Goal: Task Accomplishment & Management: Contribute content

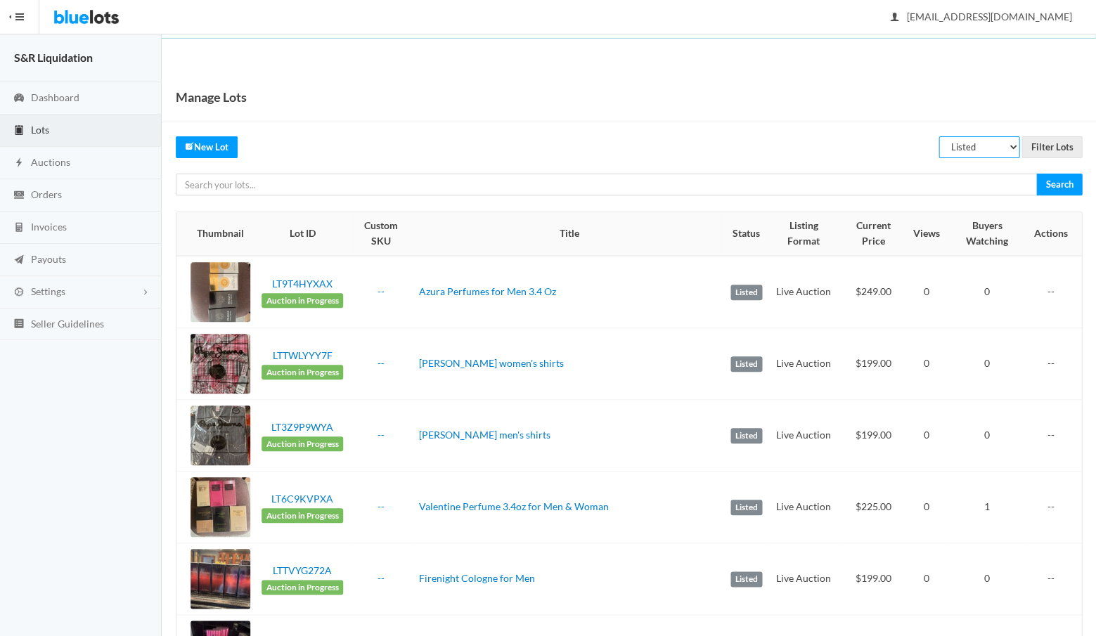
select select "ended"
click at [1048, 148] on input "Filter Lots" at bounding box center [1052, 147] width 60 height 22
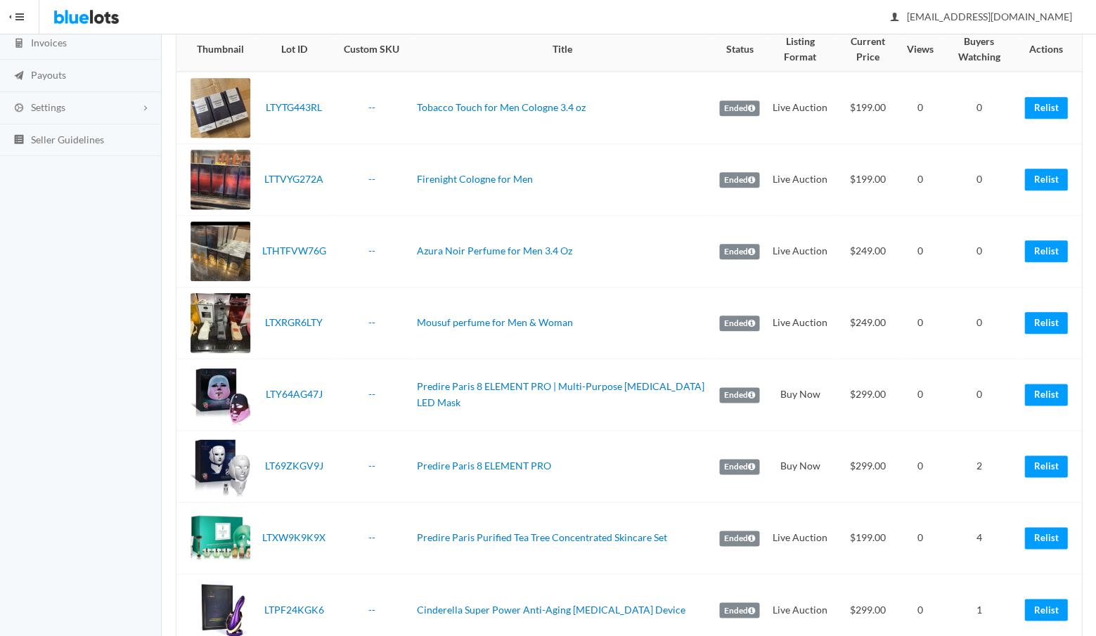
scroll to position [188, 0]
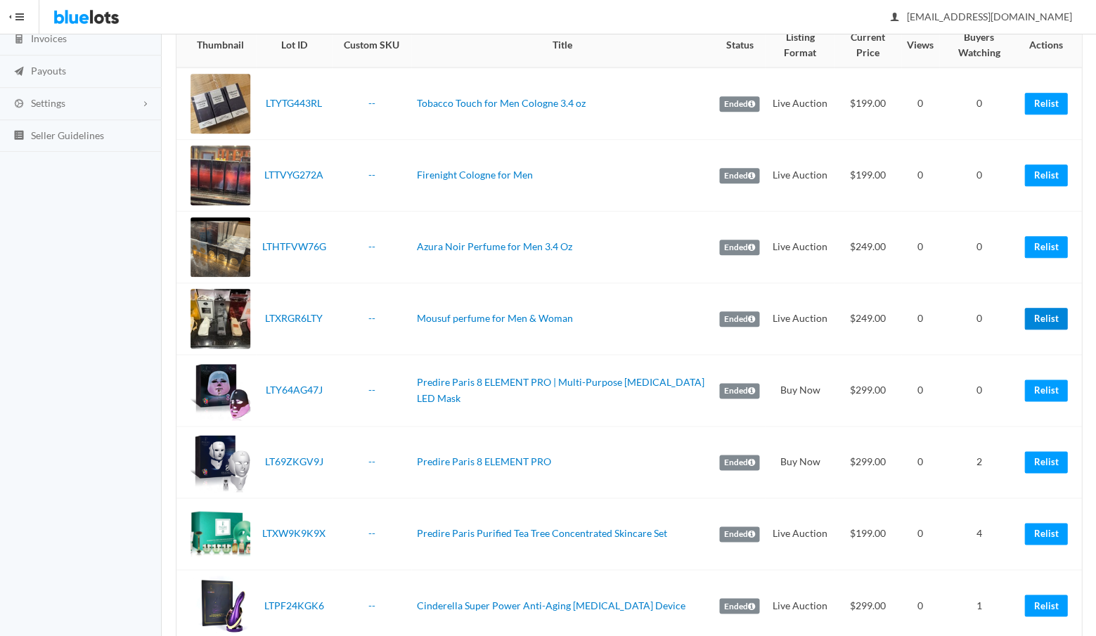
click at [1042, 313] on link "Relist" at bounding box center [1046, 319] width 43 height 22
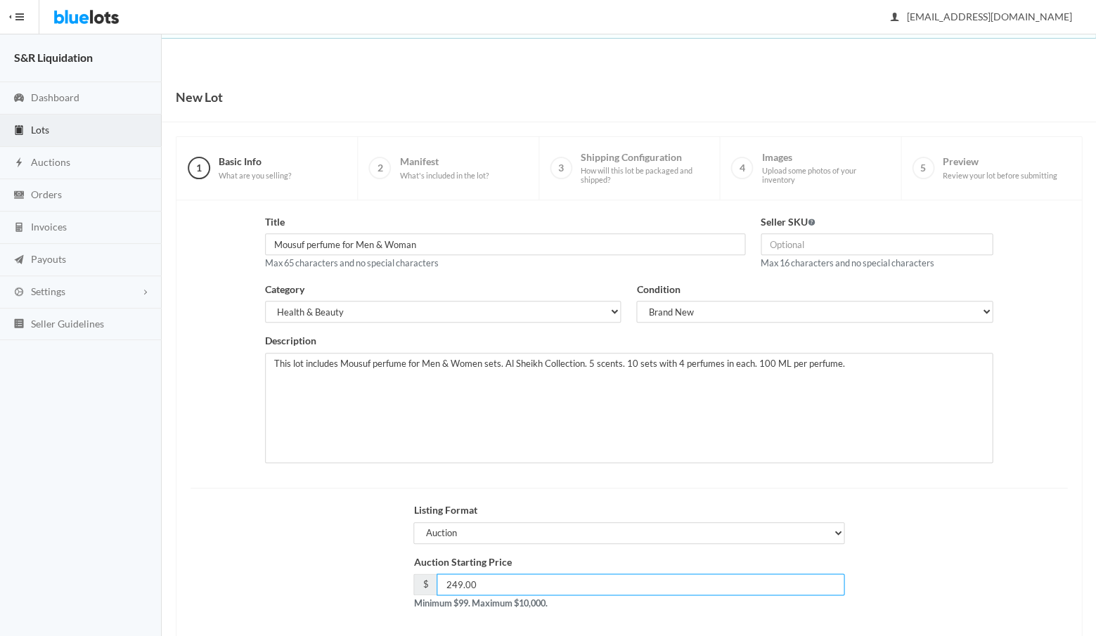
click at [478, 579] on input "249.00" at bounding box center [641, 585] width 408 height 22
type input "229"
click at [925, 559] on div "Auction Starting Price $ 229 Minimum $99. Maximum $10,000." at bounding box center [629, 589] width 892 height 68
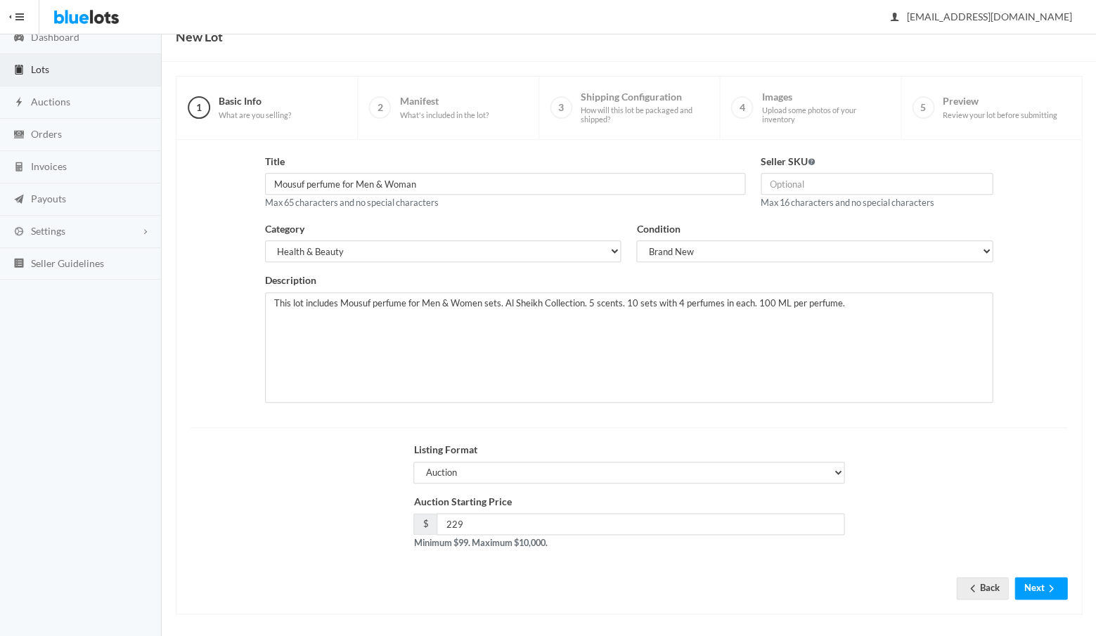
scroll to position [60, 0]
click at [1029, 582] on button "Next" at bounding box center [1041, 589] width 53 height 22
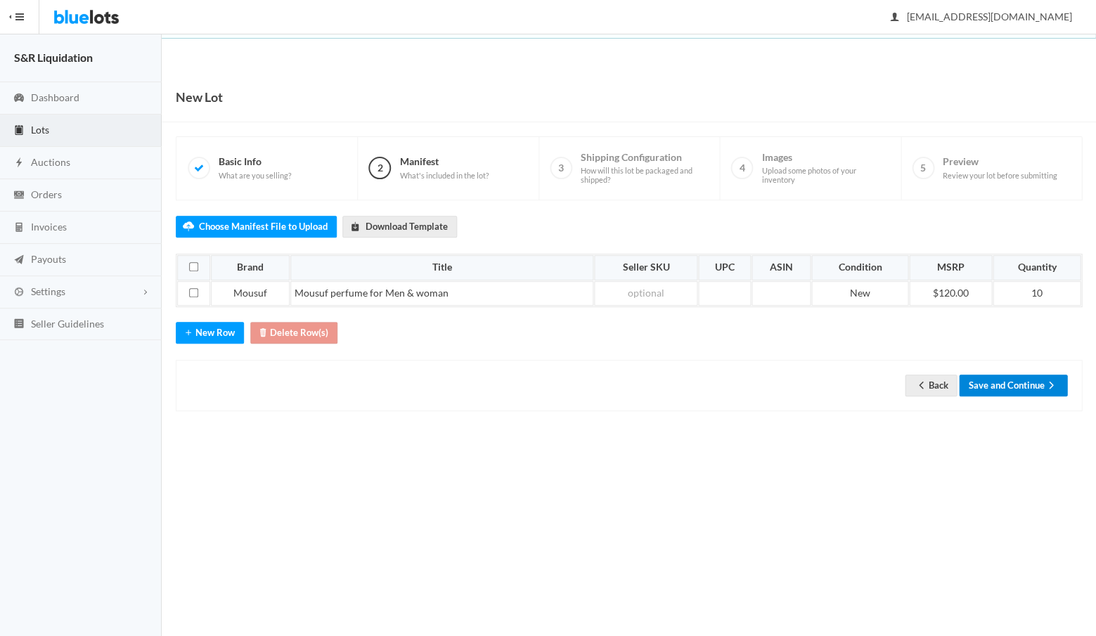
click at [1003, 378] on button "Save and Continue" at bounding box center [1013, 386] width 108 height 22
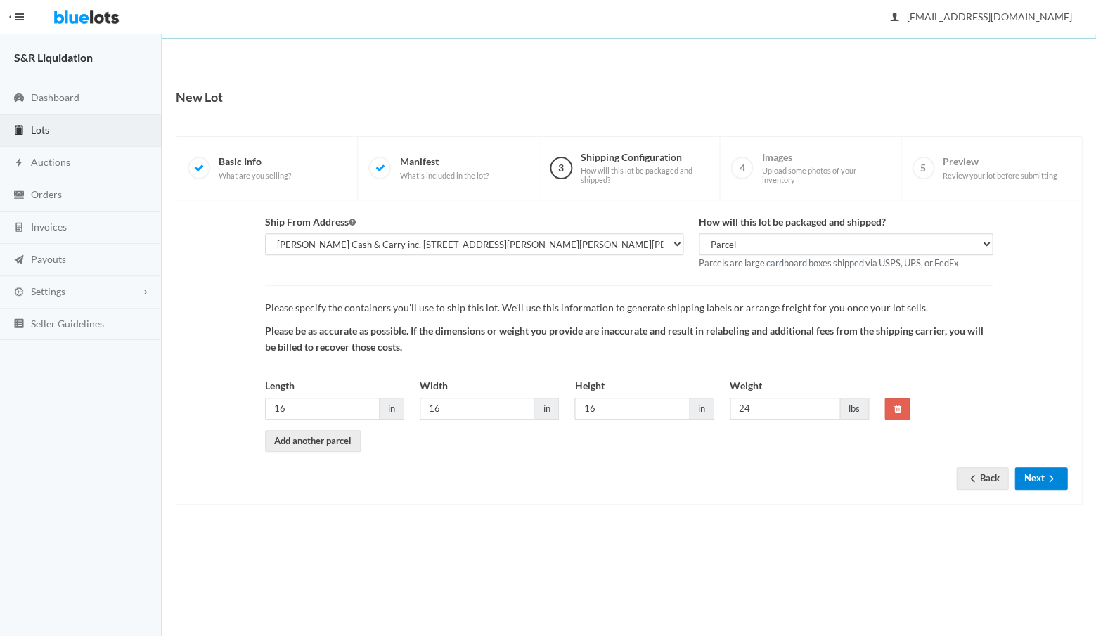
click at [1032, 470] on button "Next" at bounding box center [1041, 479] width 53 height 22
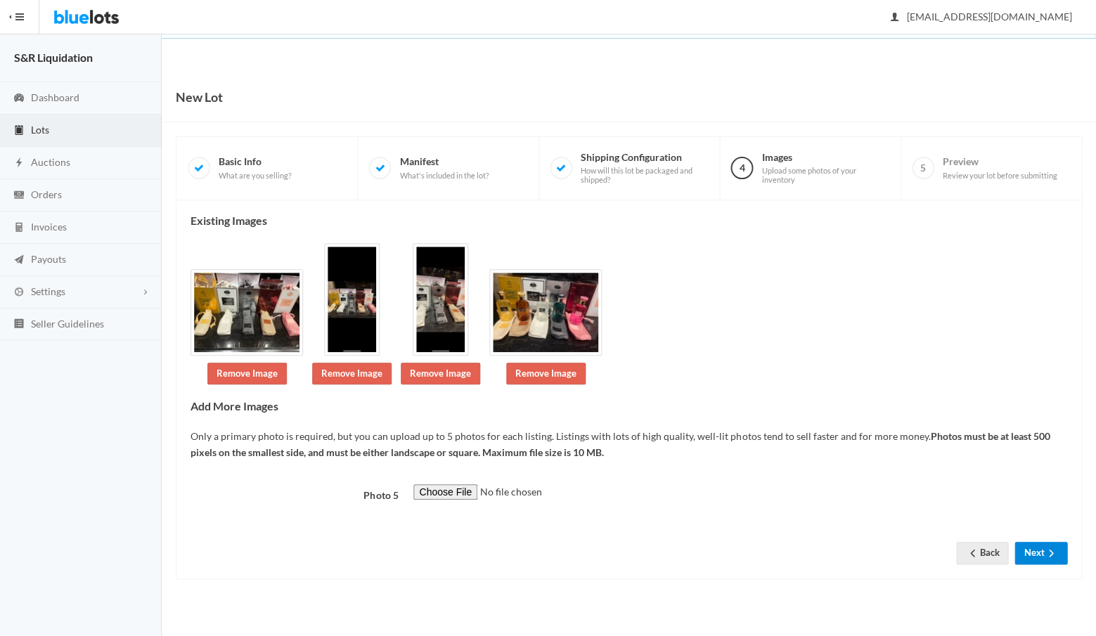
click at [1035, 564] on button "Next" at bounding box center [1041, 553] width 53 height 22
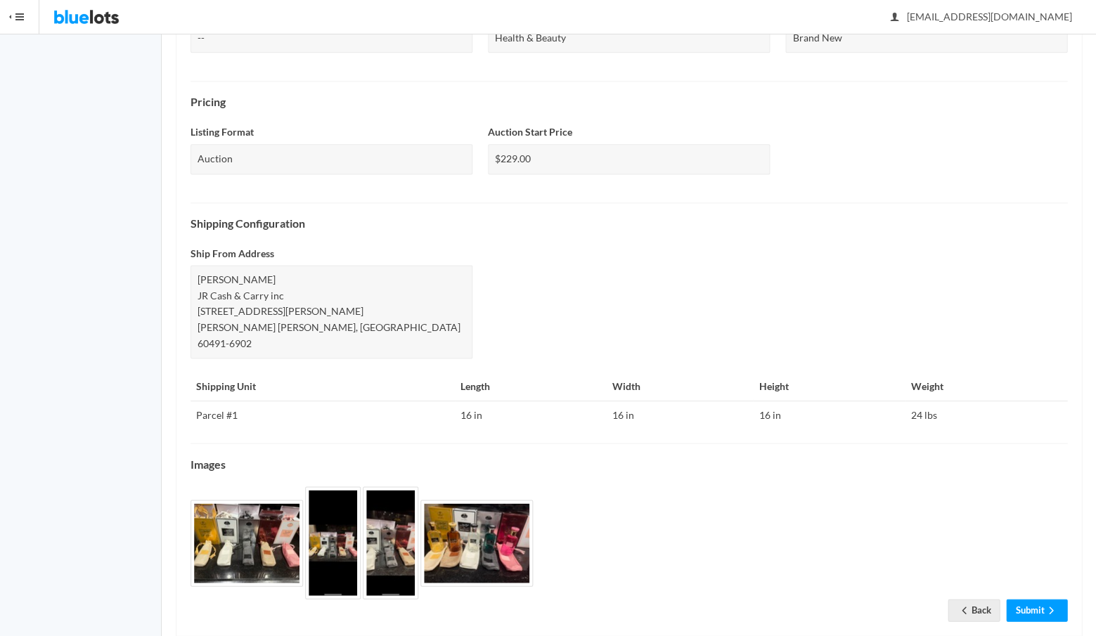
scroll to position [386, 0]
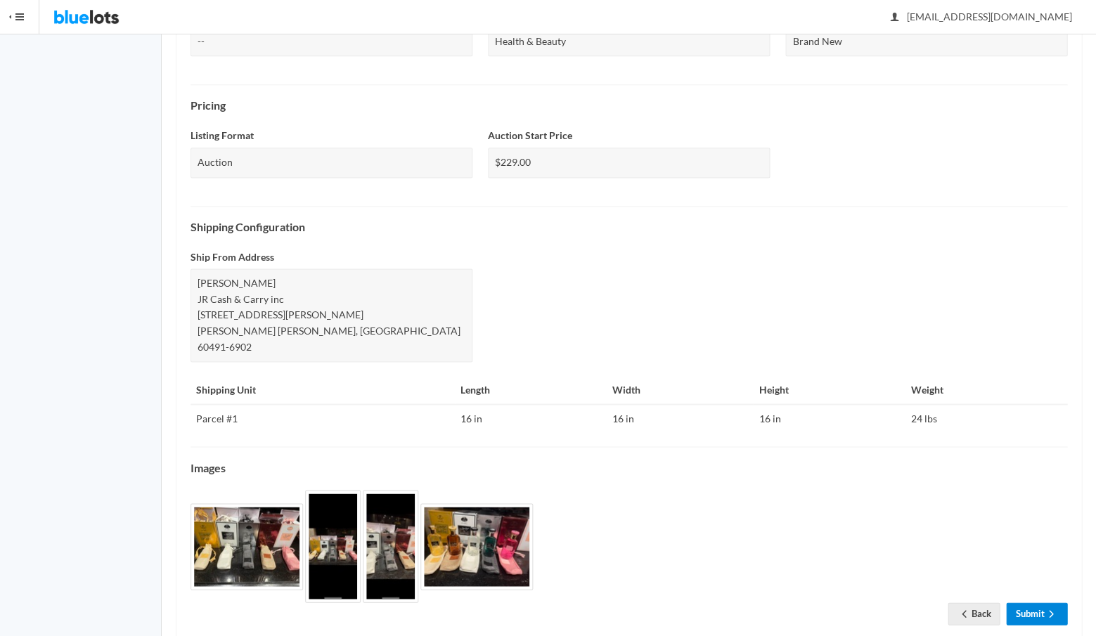
click at [1026, 603] on link "Submit" at bounding box center [1036, 614] width 61 height 22
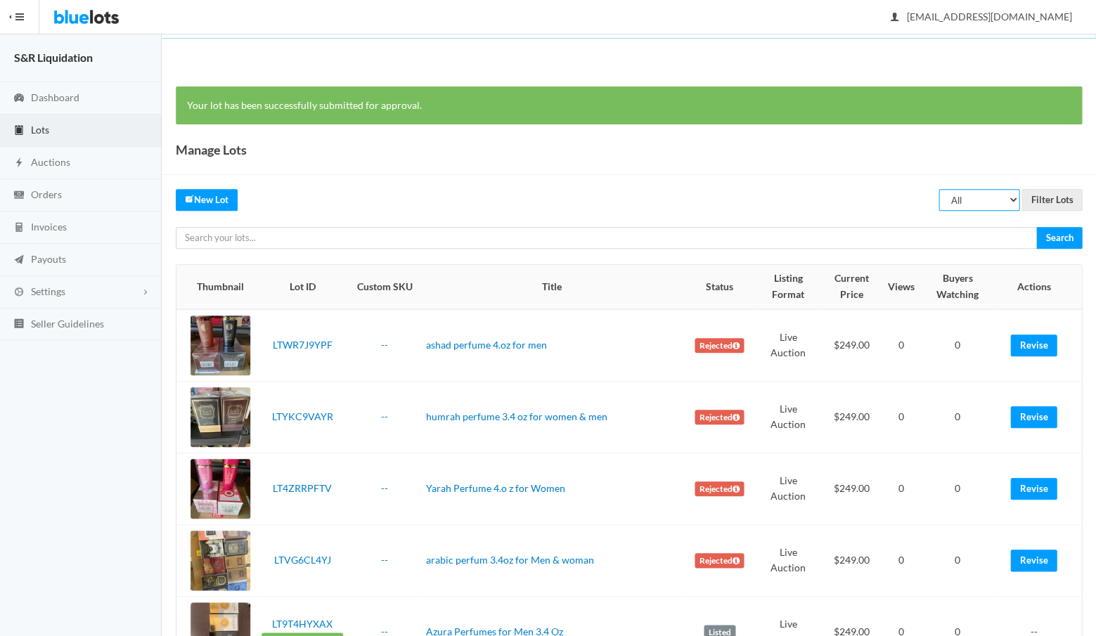
select select "ended"
click at [1046, 202] on input "Filter Lots" at bounding box center [1052, 200] width 60 height 22
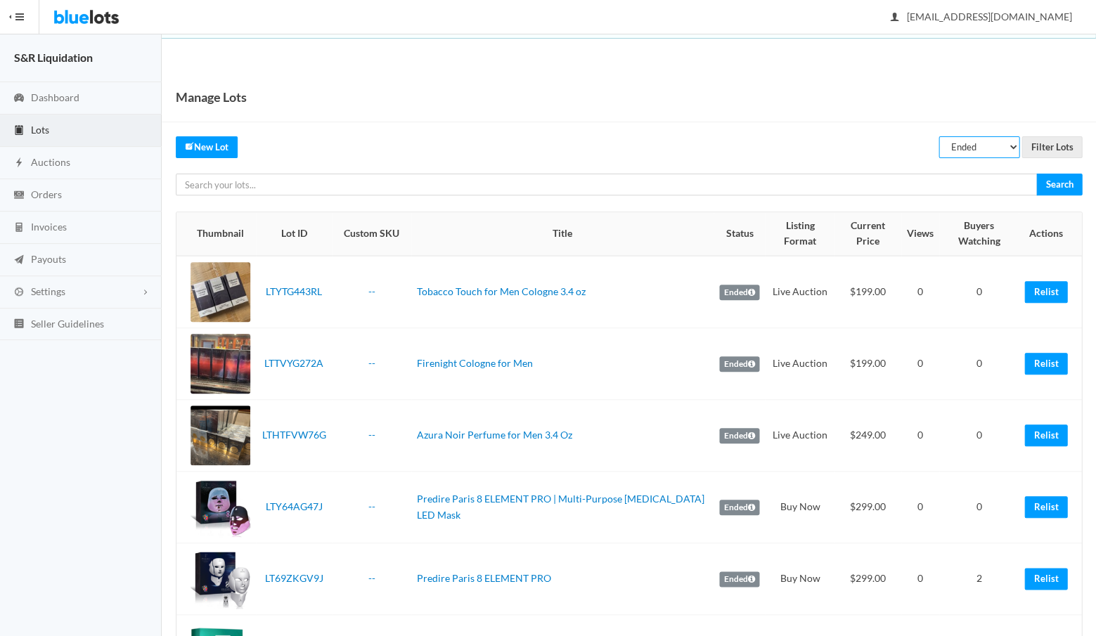
select select "listed"
click at [1046, 143] on input "Filter Lots" at bounding box center [1052, 147] width 60 height 22
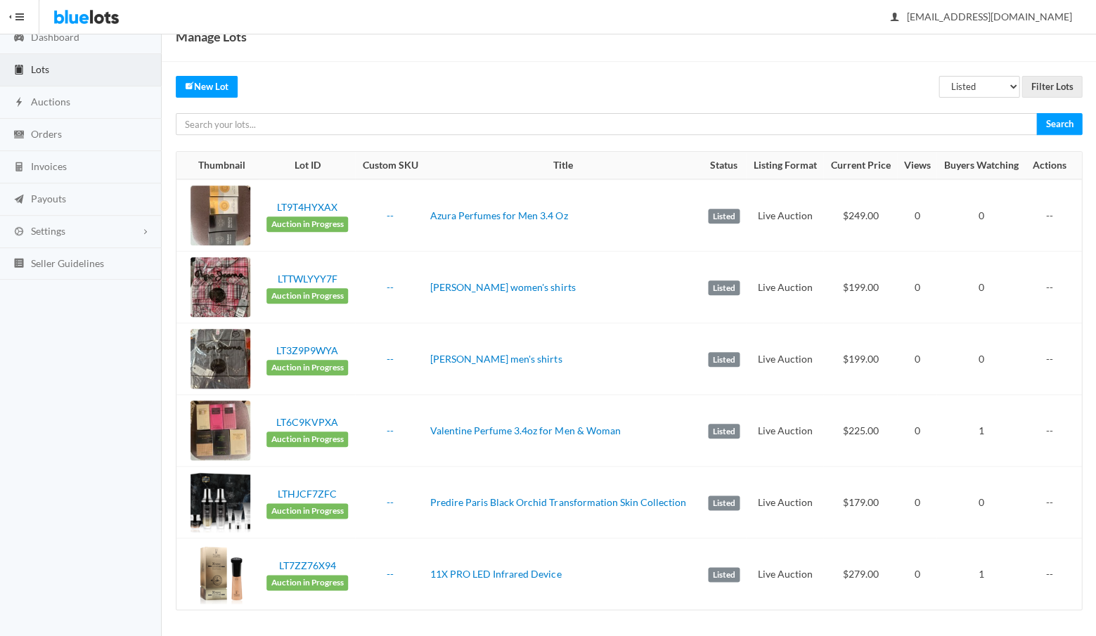
scroll to position [58, 0]
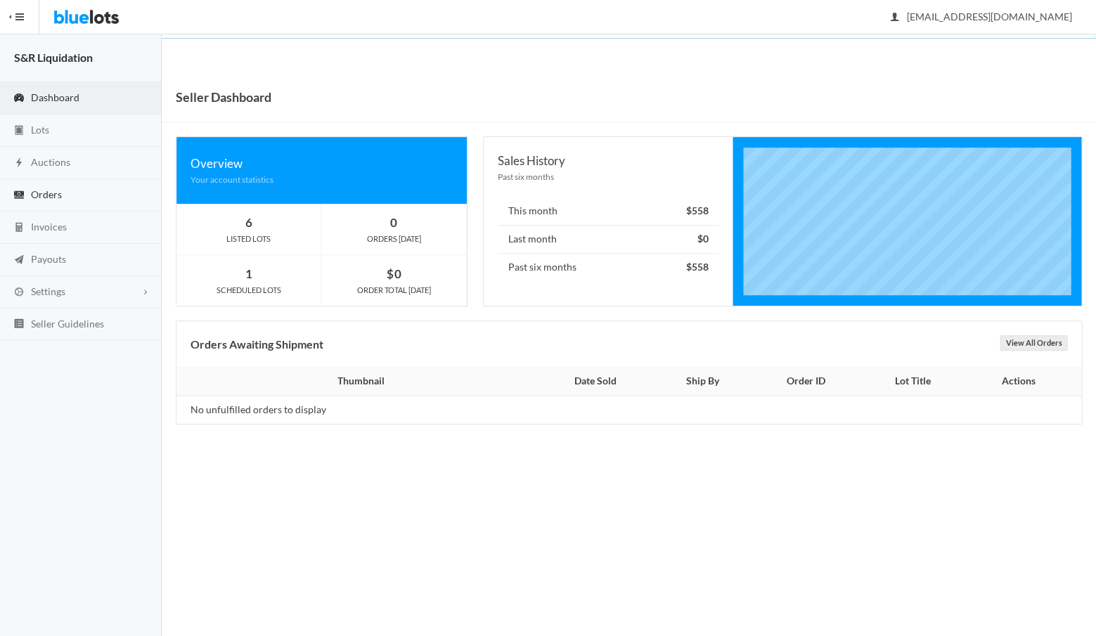
click at [47, 195] on span "Orders" at bounding box center [46, 194] width 31 height 12
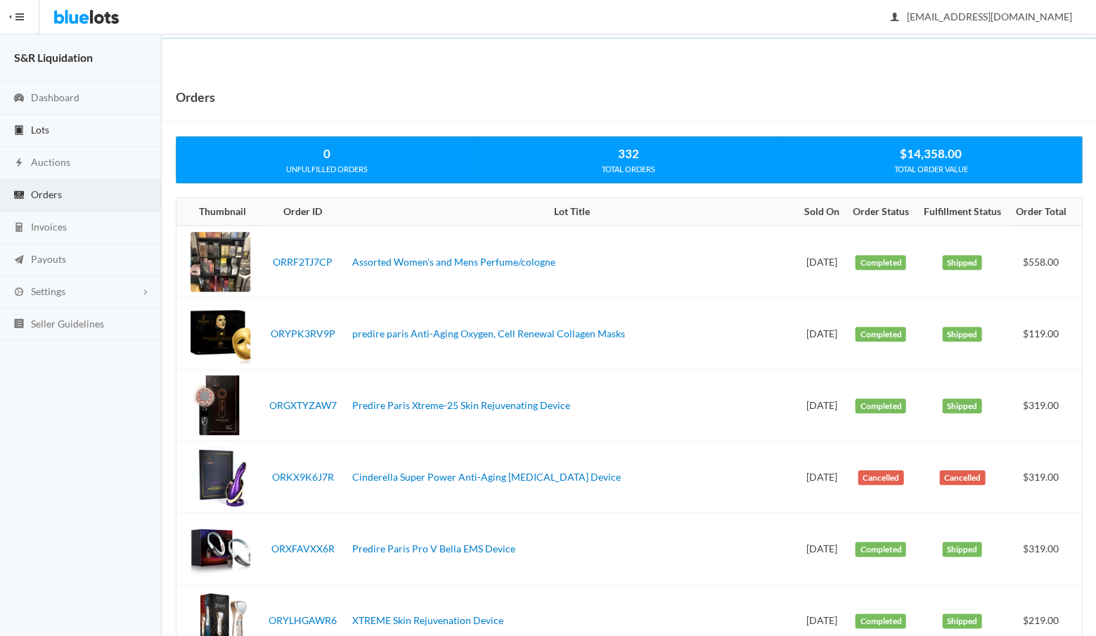
click at [40, 129] on span "Lots" at bounding box center [40, 130] width 18 height 12
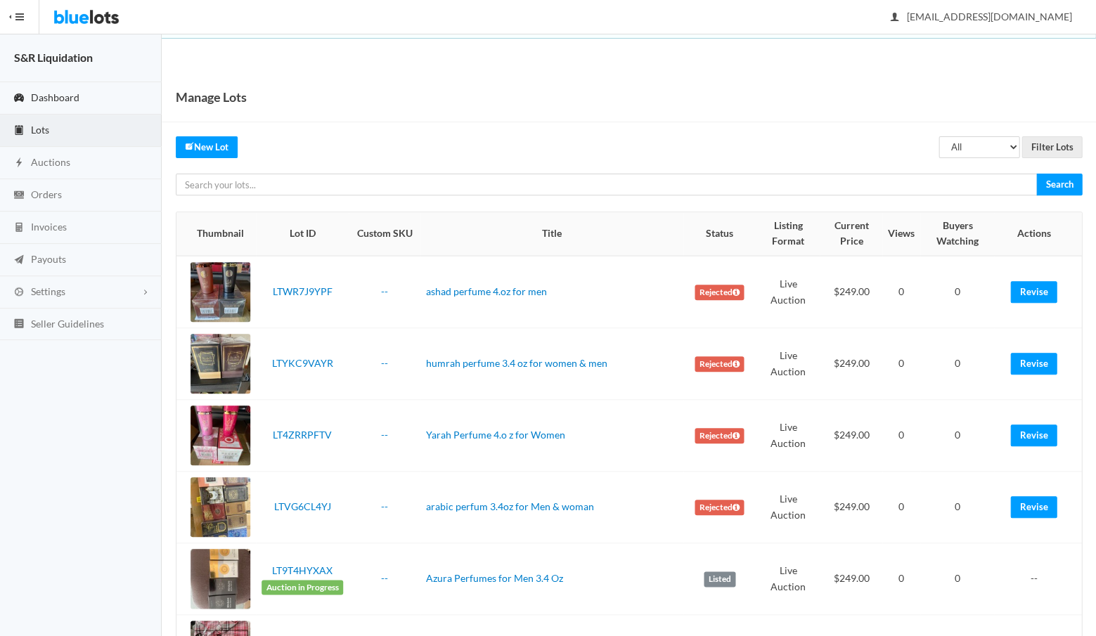
click at [51, 94] on span "Dashboard" at bounding box center [55, 97] width 49 height 12
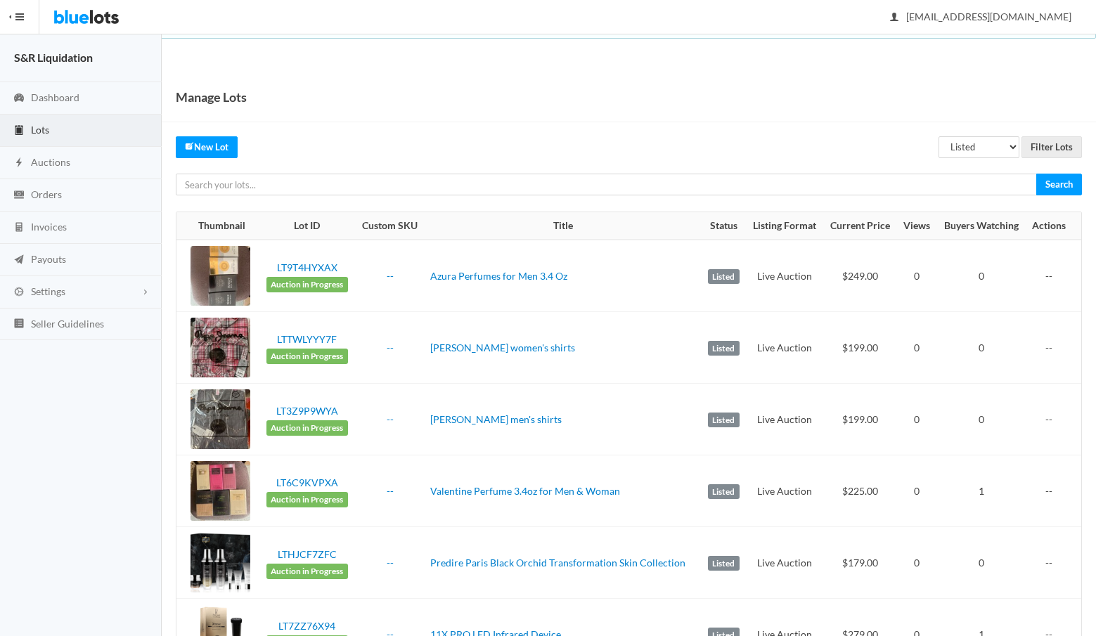
scroll to position [59, 0]
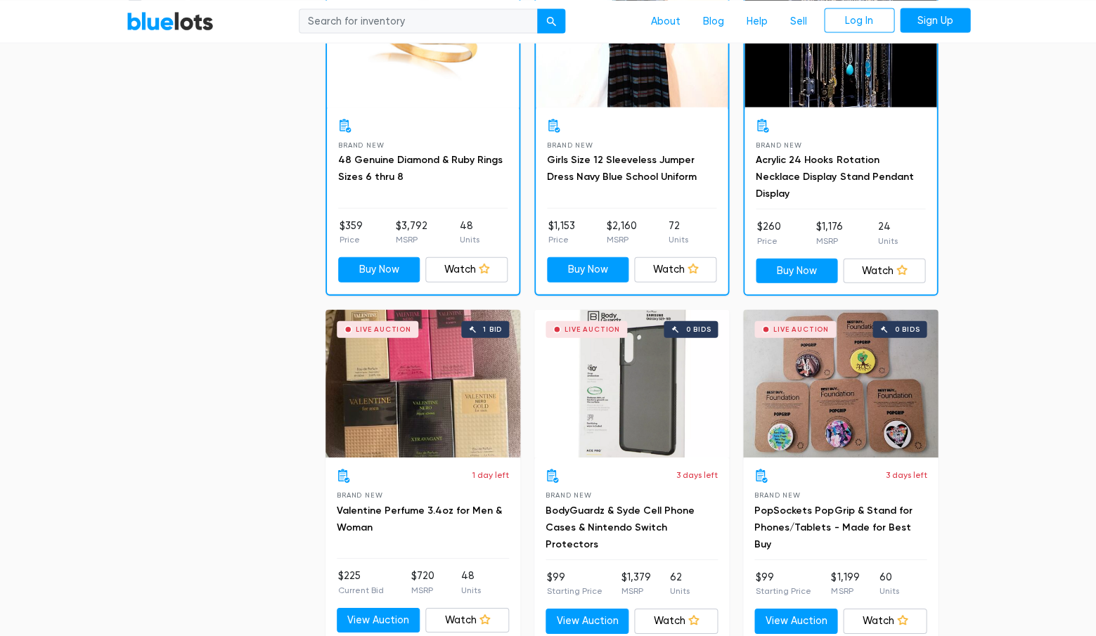
scroll to position [864, 0]
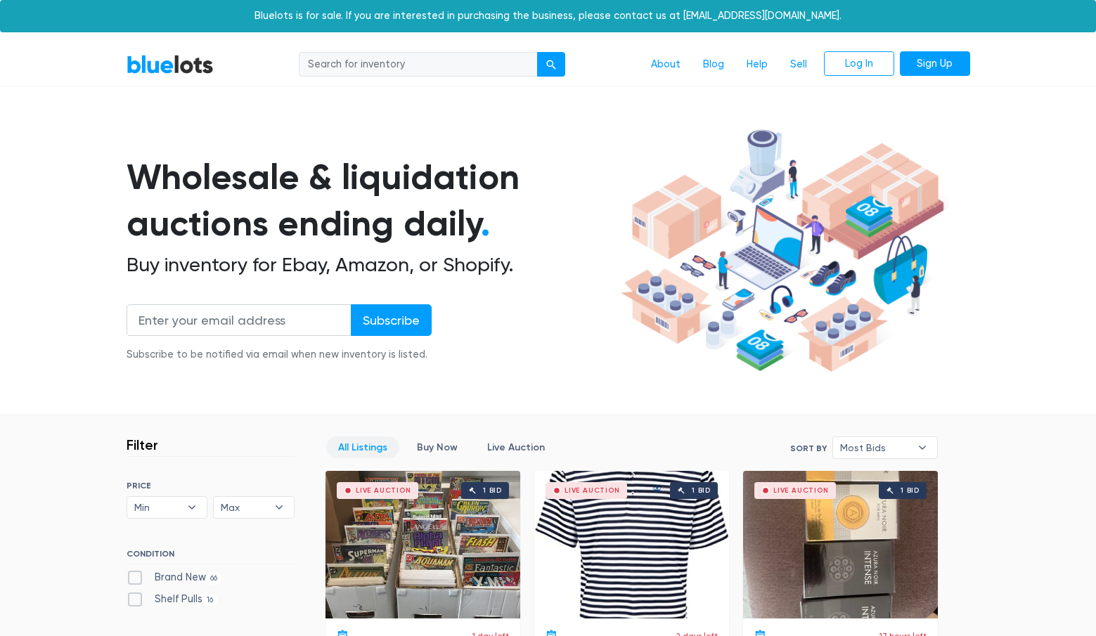
scroll to position [865, 0]
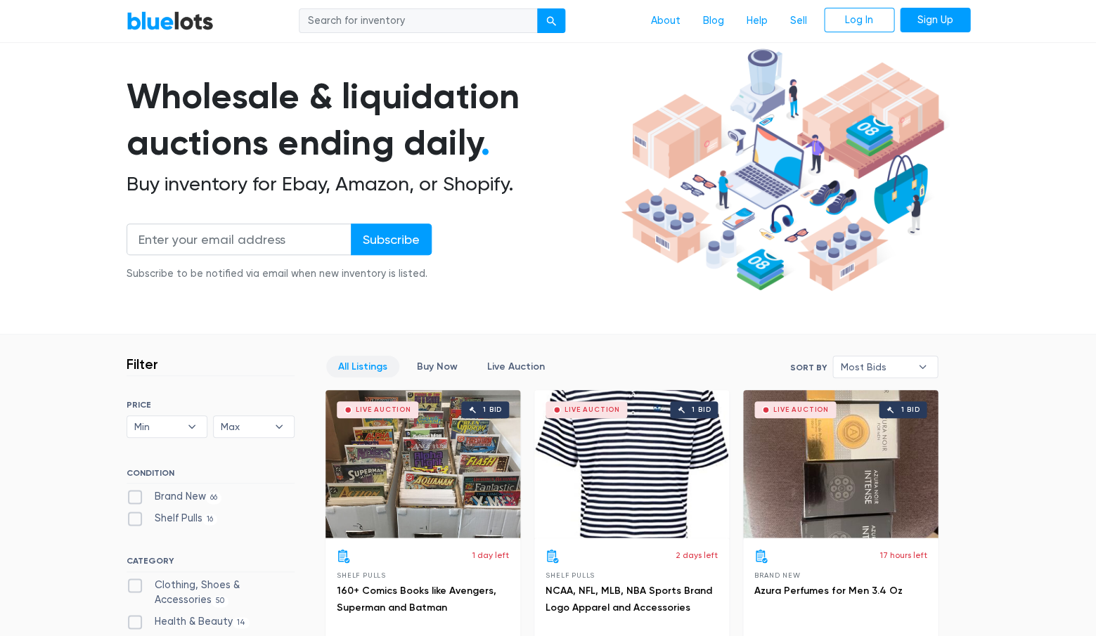
scroll to position [80, 0]
click at [828, 528] on div "Live Auction 1 bid" at bounding box center [840, 465] width 195 height 148
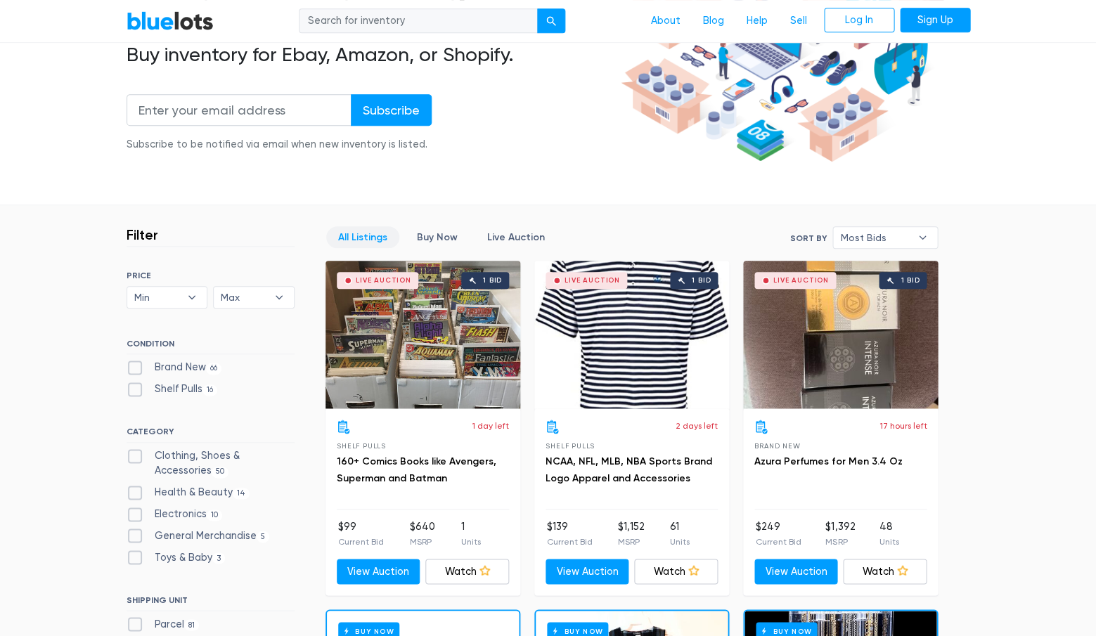
scroll to position [217, 0]
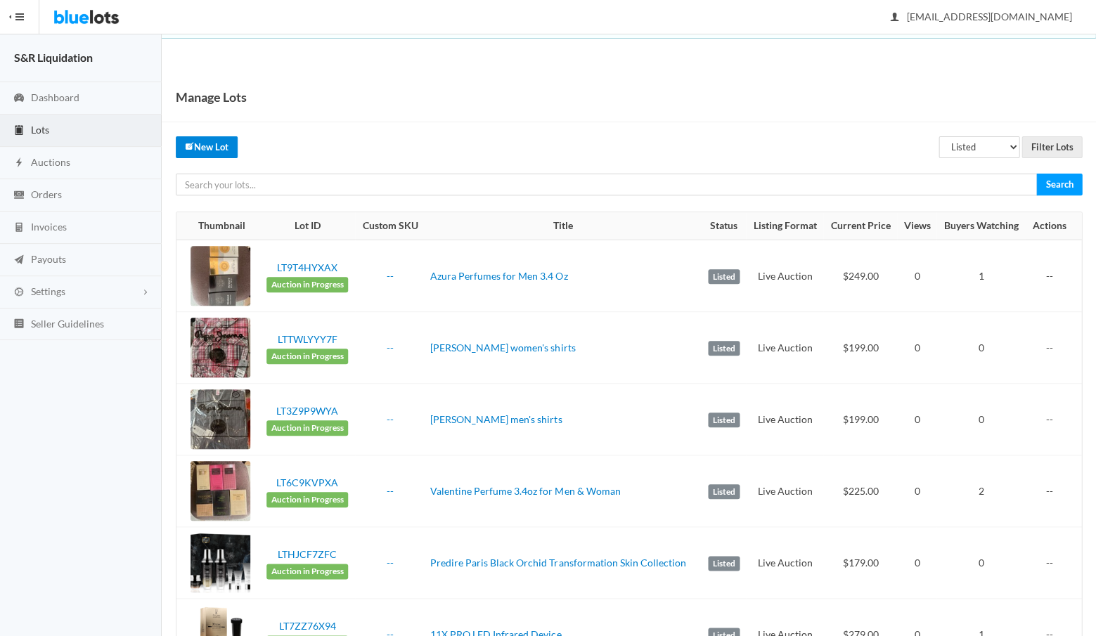
click at [212, 147] on link "New Lot" at bounding box center [207, 147] width 62 height 22
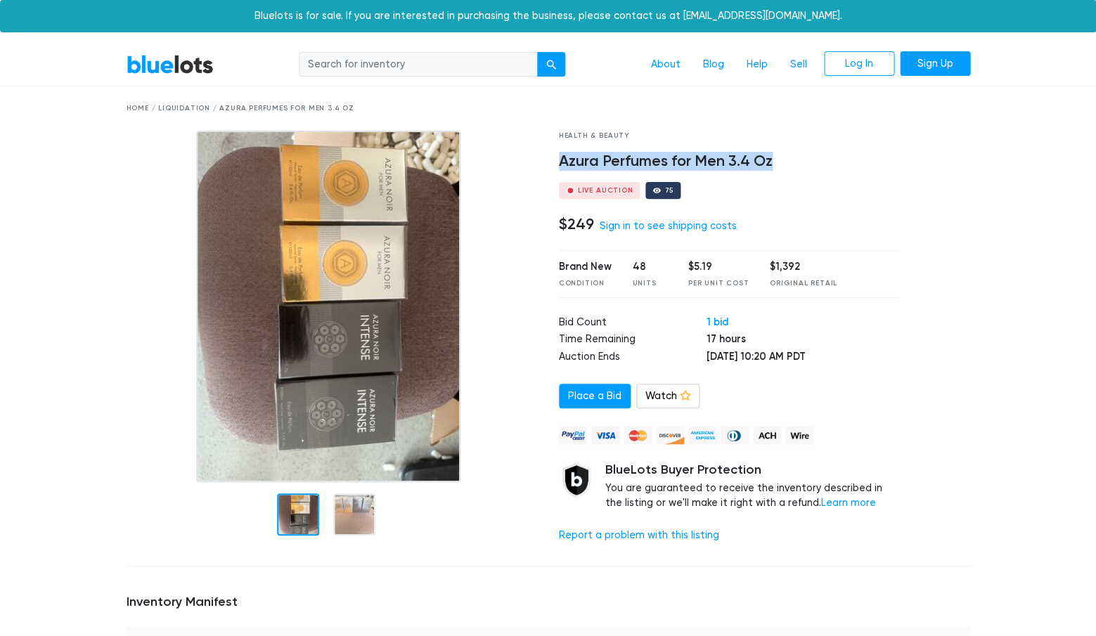
drag, startPoint x: 783, startPoint y: 158, endPoint x: 559, endPoint y: 162, distance: 223.7
click at [559, 162] on h4 "Azura Perfumes for Men 3.4 Oz" at bounding box center [729, 162] width 340 height 18
copy h4 "Azura Perfumes for Men 3.4 Oz"
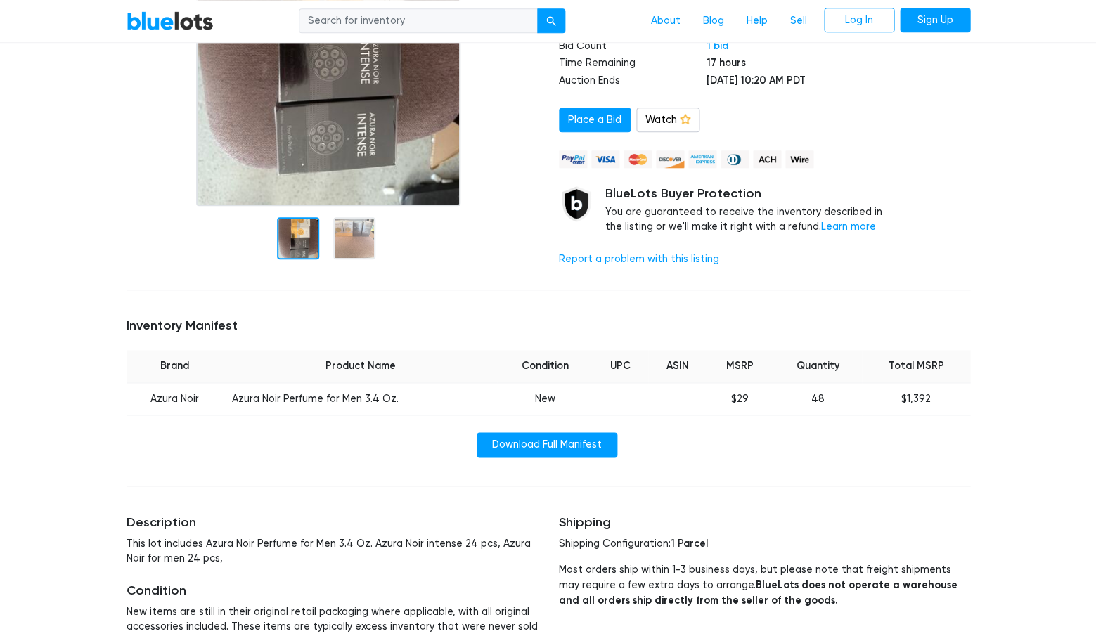
scroll to position [290, 0]
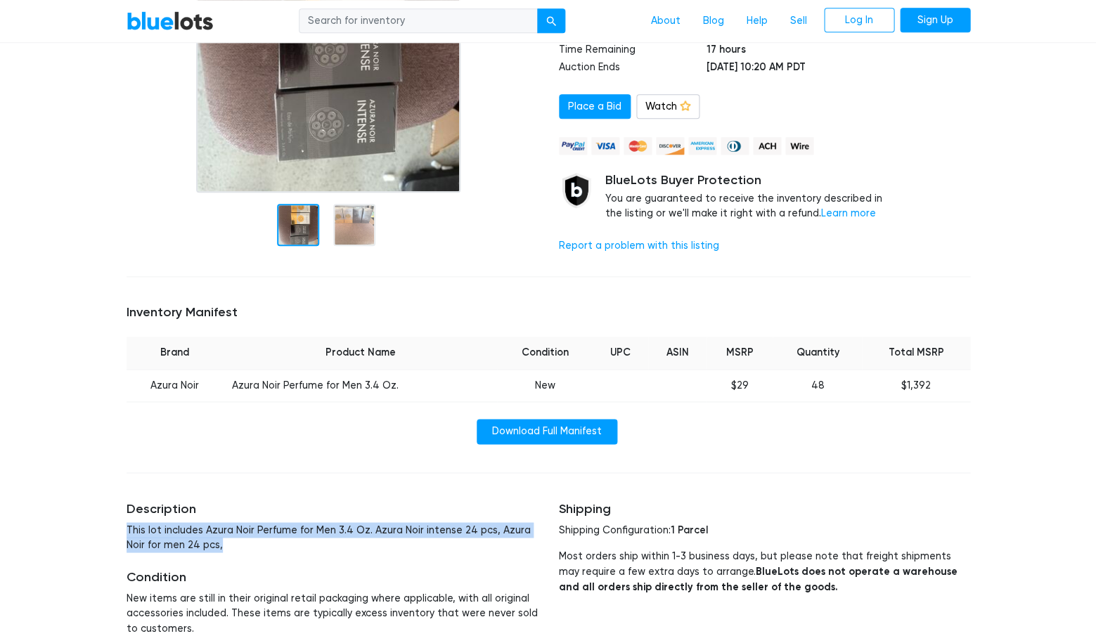
drag, startPoint x: 203, startPoint y: 536, endPoint x: 124, endPoint y: 522, distance: 80.0
click at [124, 522] on div "Description This lot includes Azura Noir Perfume for Men 3.4 Oz. Azura Noir int…" at bounding box center [332, 569] width 432 height 168
copy p "This lot includes Azura Noir Perfume for Men 3.4 Oz. Azura Noir intense 24 pcs,…"
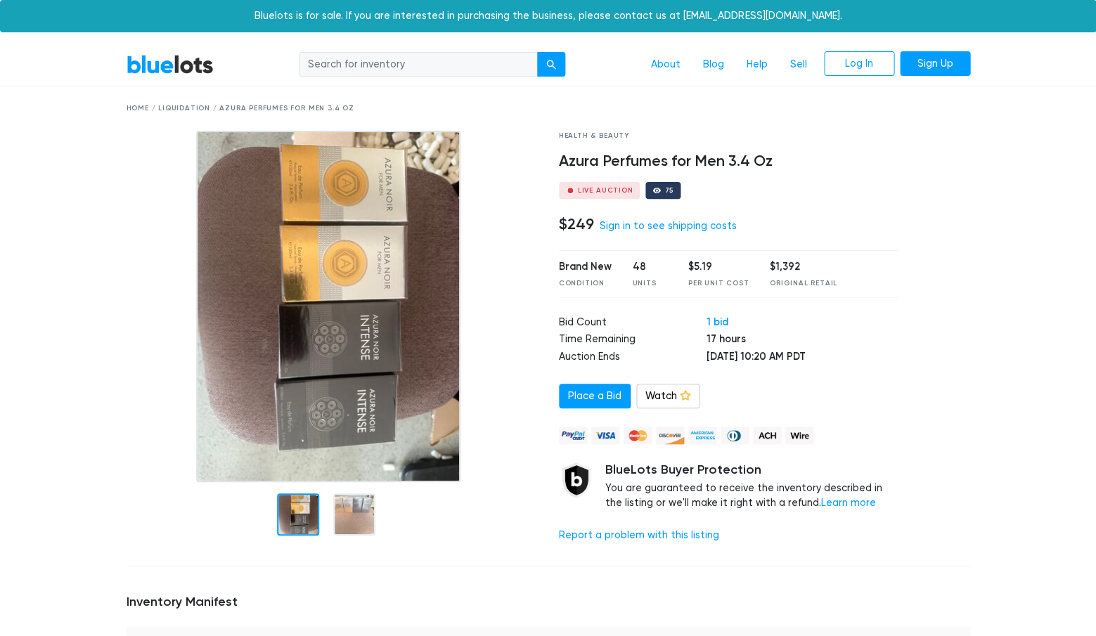
scroll to position [0, 0]
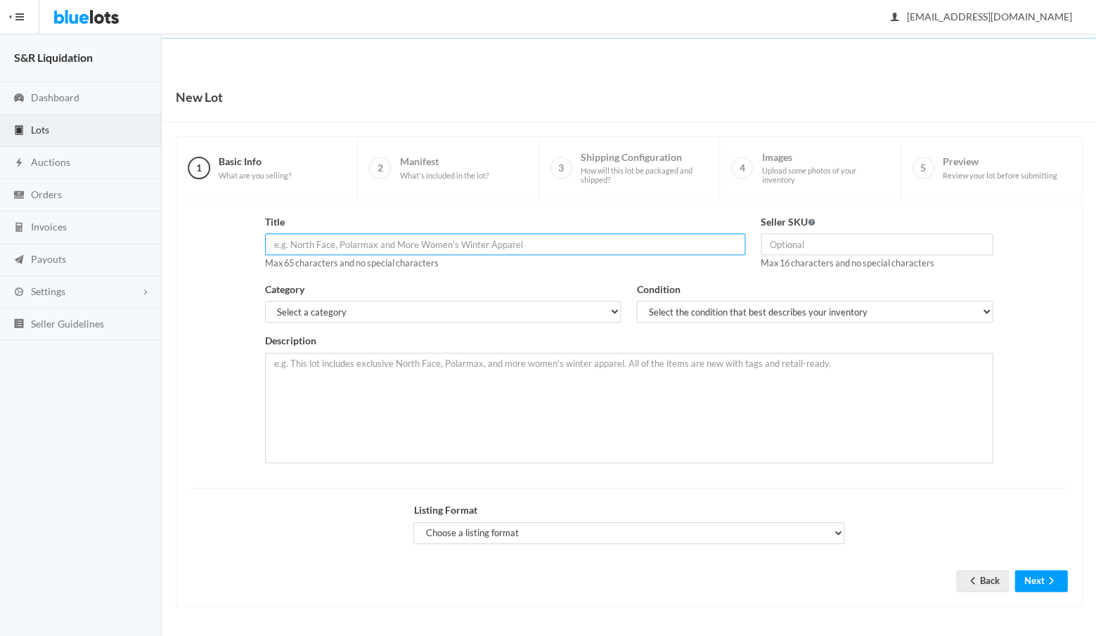
click at [354, 240] on input "text" at bounding box center [505, 244] width 480 height 22
paste input "Azura Perfumes for Men 3.4 Oz"
type input "Azura Perfumes for Men 3.4 Oz"
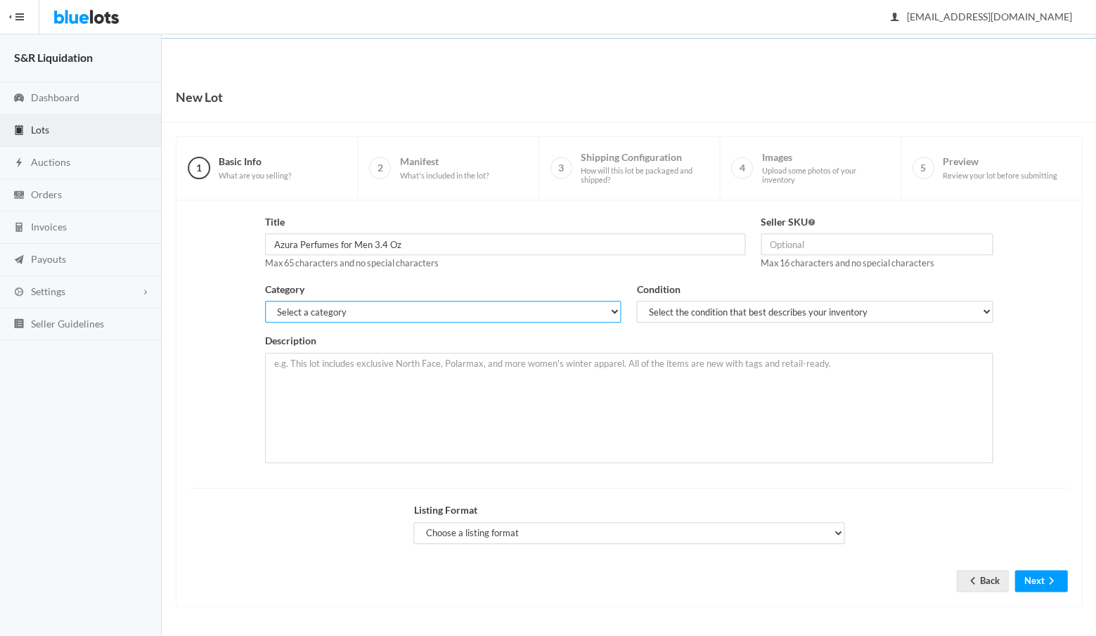
select select "7"
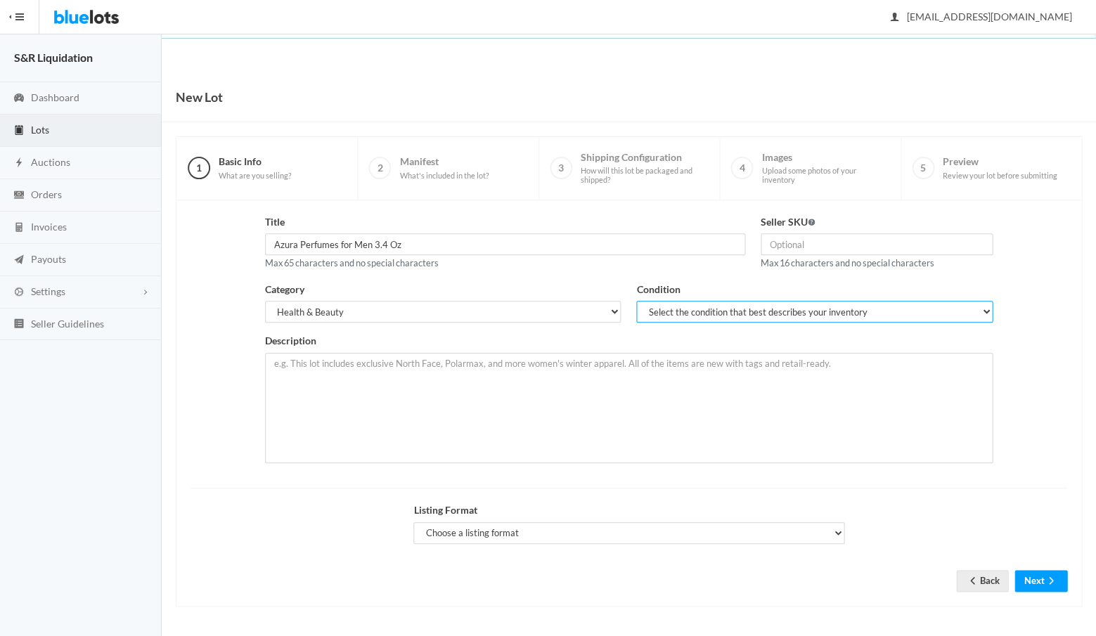
select select "1"
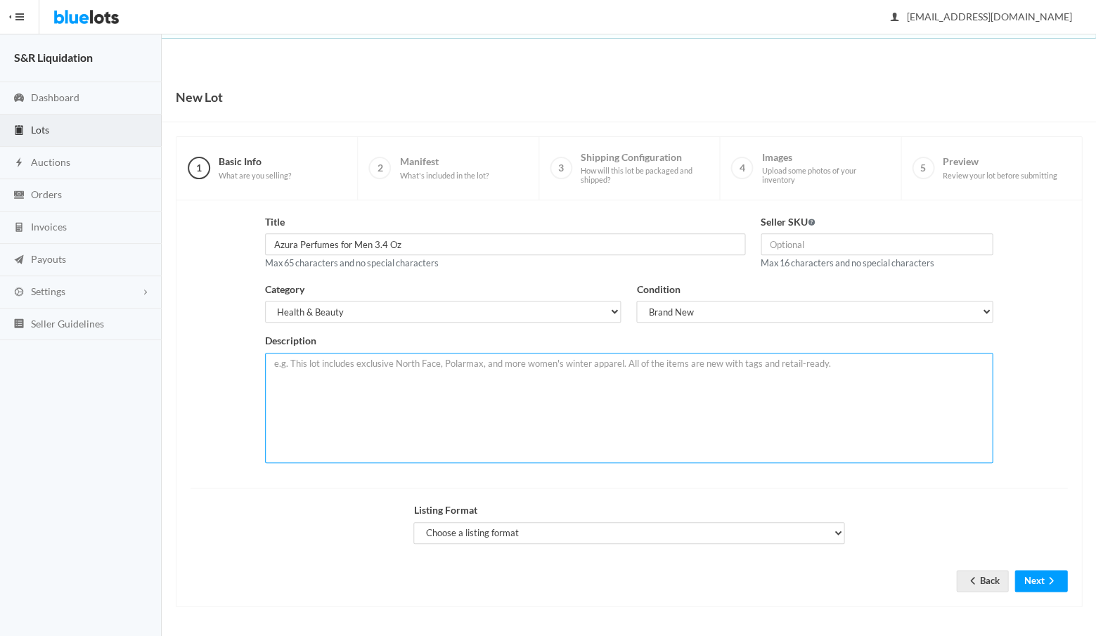
click at [376, 366] on textarea at bounding box center [629, 408] width 728 height 110
paste textarea "Azura Perfumes for Men 3.4 Oz"
paste textarea "This lot includes Azura Noir Perfume for Men 3.4 Oz. Azura Noir intense 24 pcs,…"
drag, startPoint x: 407, startPoint y: 360, endPoint x: 268, endPoint y: 356, distance: 139.3
click at [268, 356] on textarea "Azura Perfumes for Men 3.4 Oz This lot includes Azura Noir Perfume for Men 3.4 …" at bounding box center [629, 408] width 728 height 110
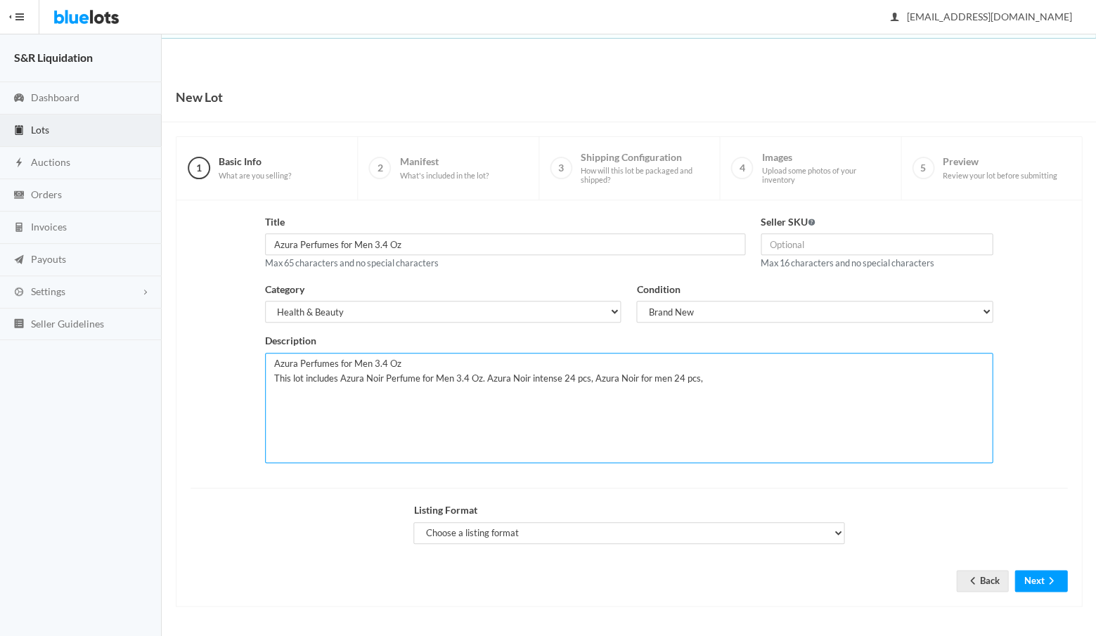
type textarea "Azura Perfumes for Men 3.4 Oz This lot includes Azura Noir Perfume for Men 3.4 …"
select select "true"
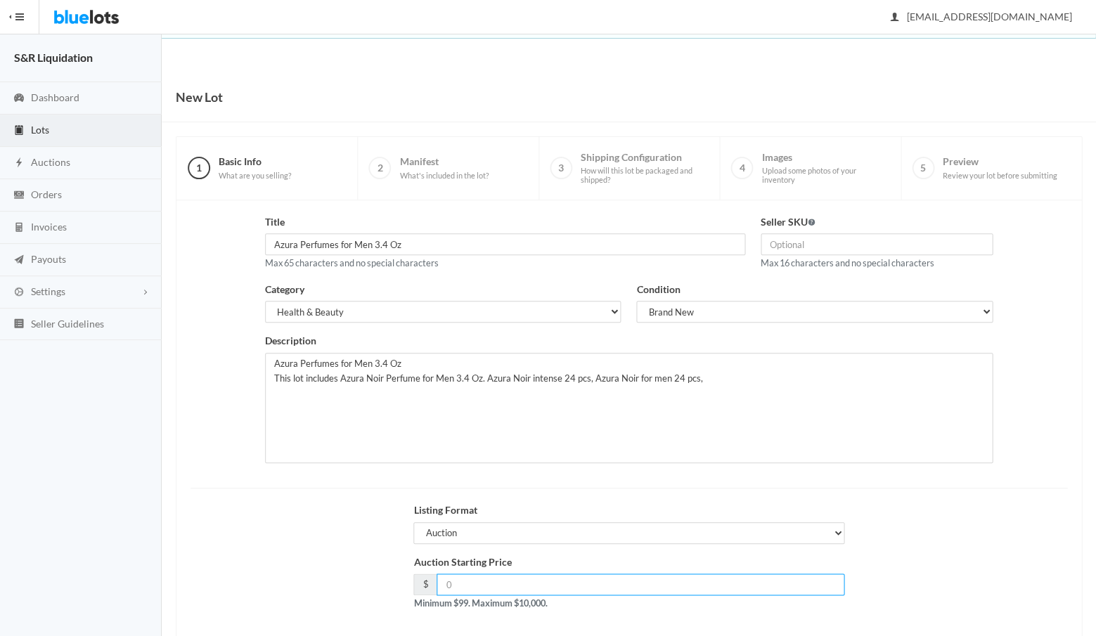
click at [515, 574] on input "number" at bounding box center [641, 585] width 408 height 22
type input "225"
click at [728, 609] on div "Auction Starting Price $ 225 Minimum $99. Maximum $10,000." at bounding box center [629, 589] width 447 height 68
click at [872, 612] on div "Auction Starting Price $ 225 Minimum $99. Maximum $10,000." at bounding box center [629, 589] width 892 height 68
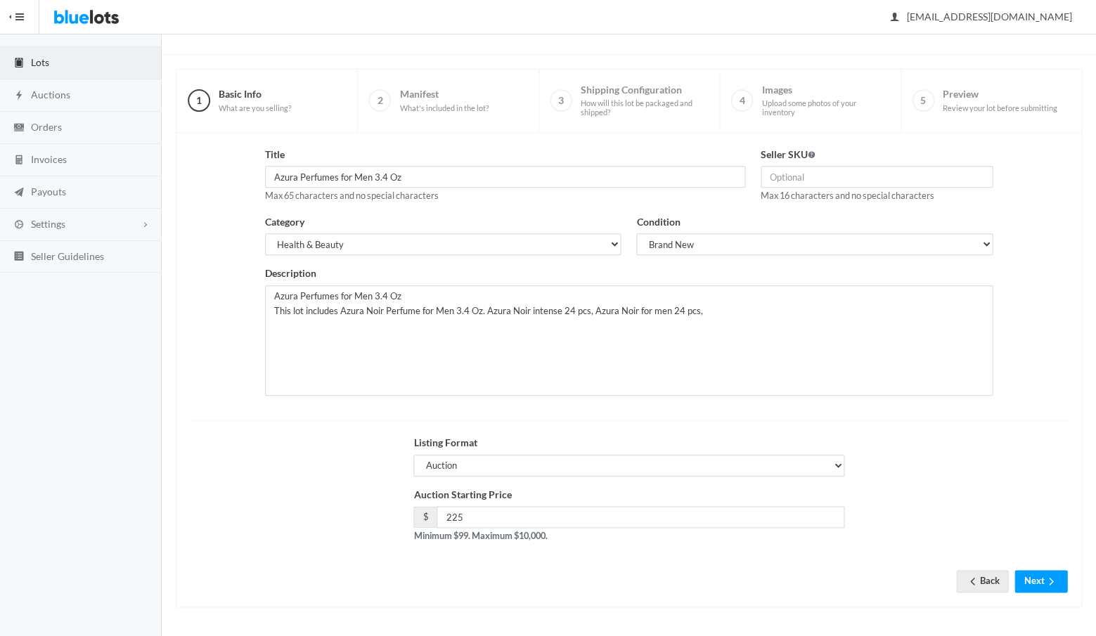
scroll to position [60, 0]
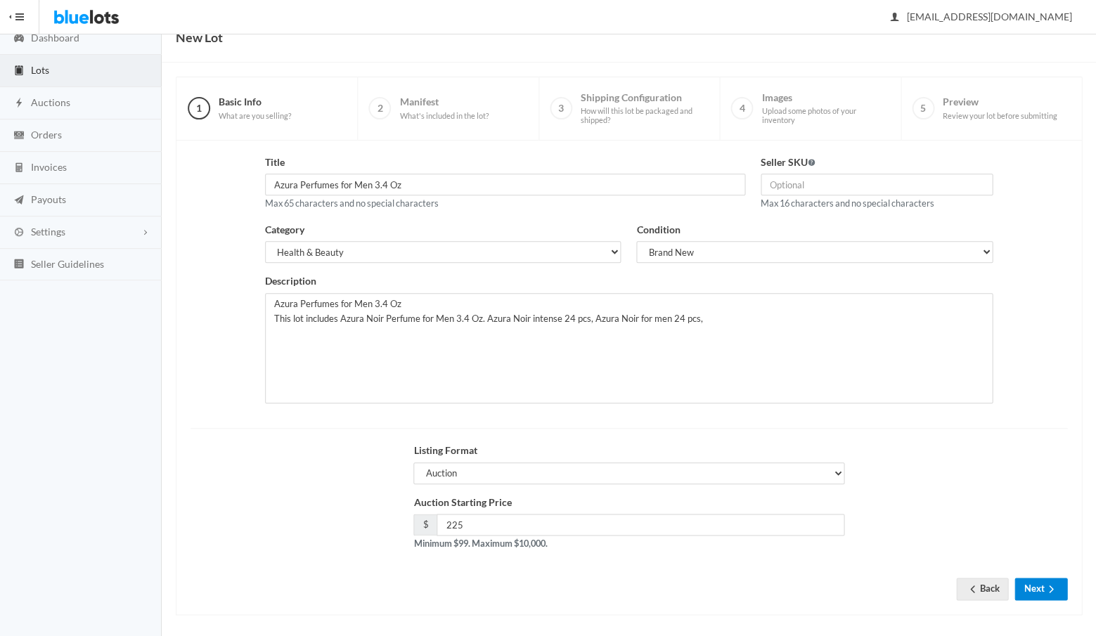
click at [1034, 579] on button "Next" at bounding box center [1041, 589] width 53 height 22
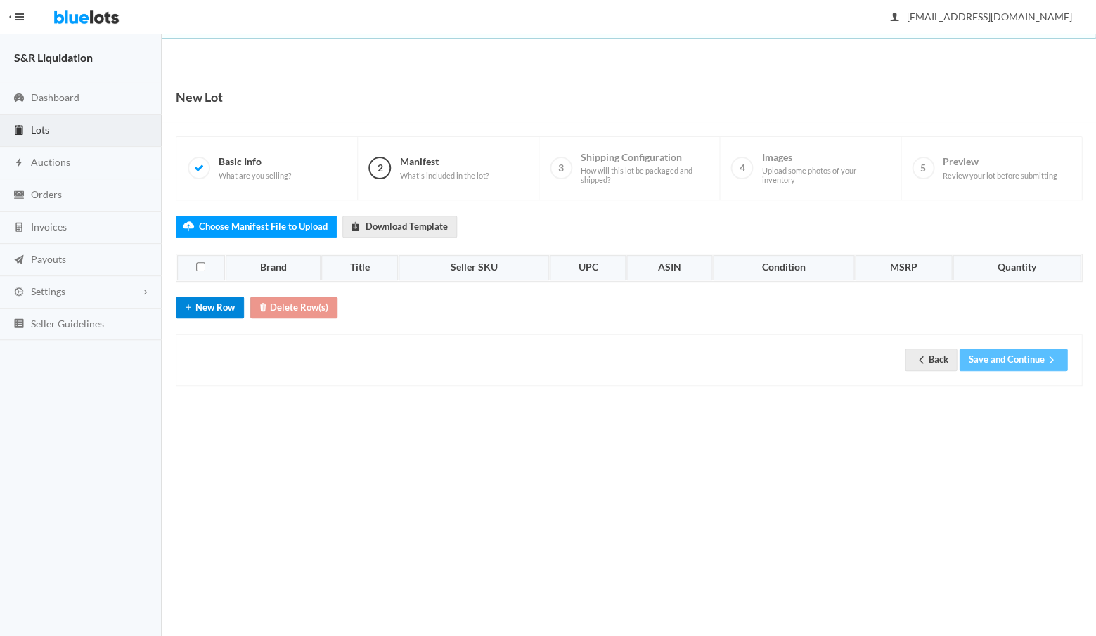
click at [215, 303] on button "New Row" at bounding box center [210, 308] width 68 height 22
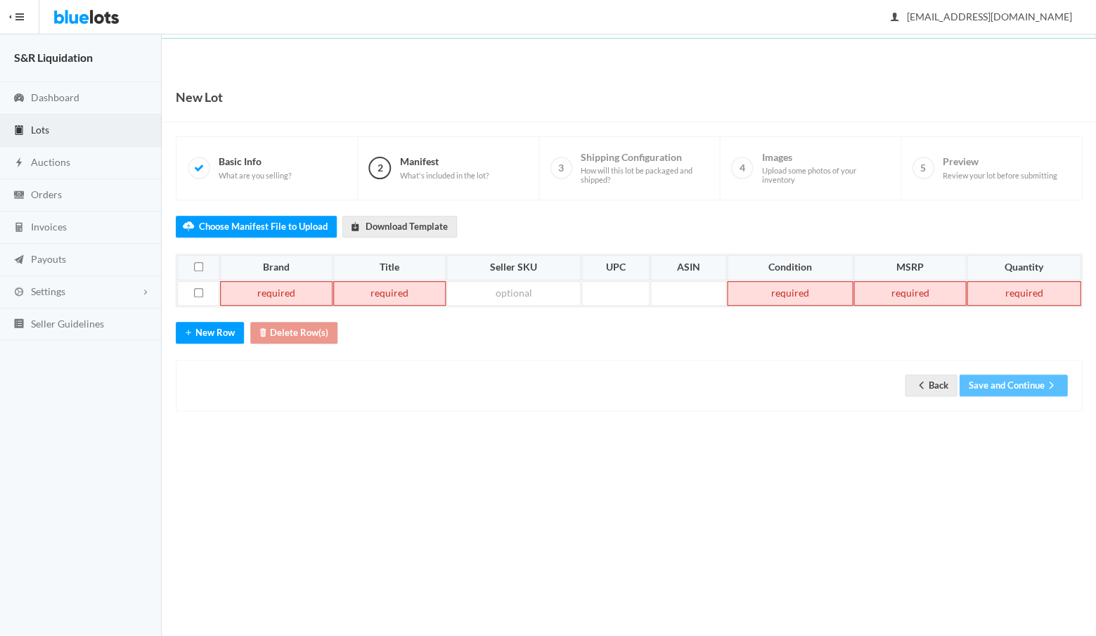
click at [268, 288] on td at bounding box center [276, 293] width 113 height 25
paste td
click at [377, 289] on td at bounding box center [368, 293] width 116 height 25
paste td
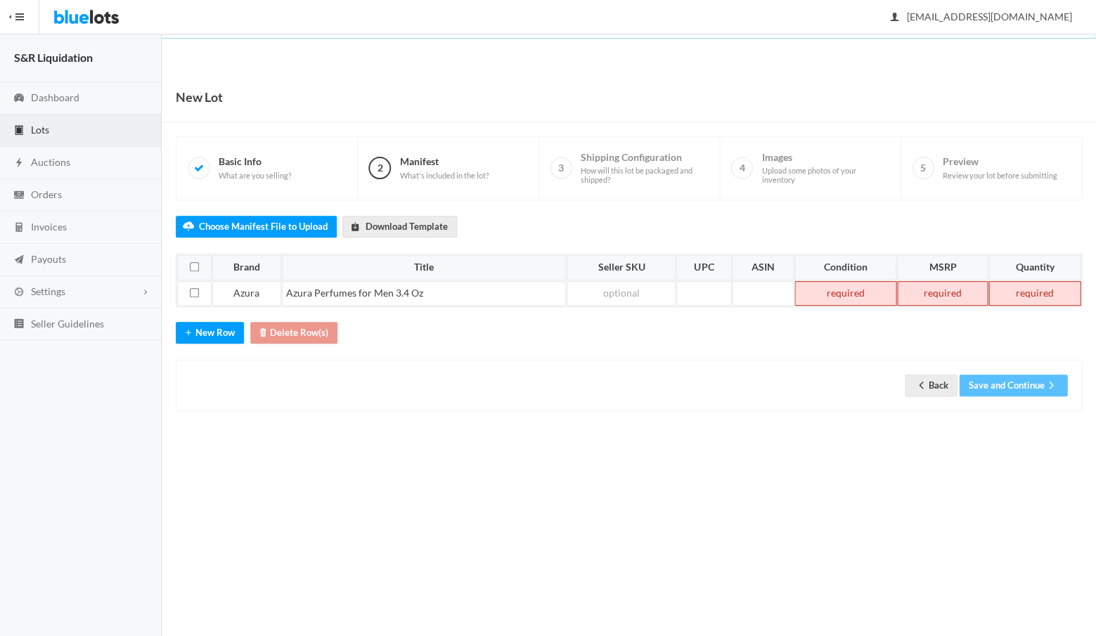
click at [854, 288] on td at bounding box center [846, 293] width 102 height 25
click at [947, 288] on td at bounding box center [942, 293] width 91 height 25
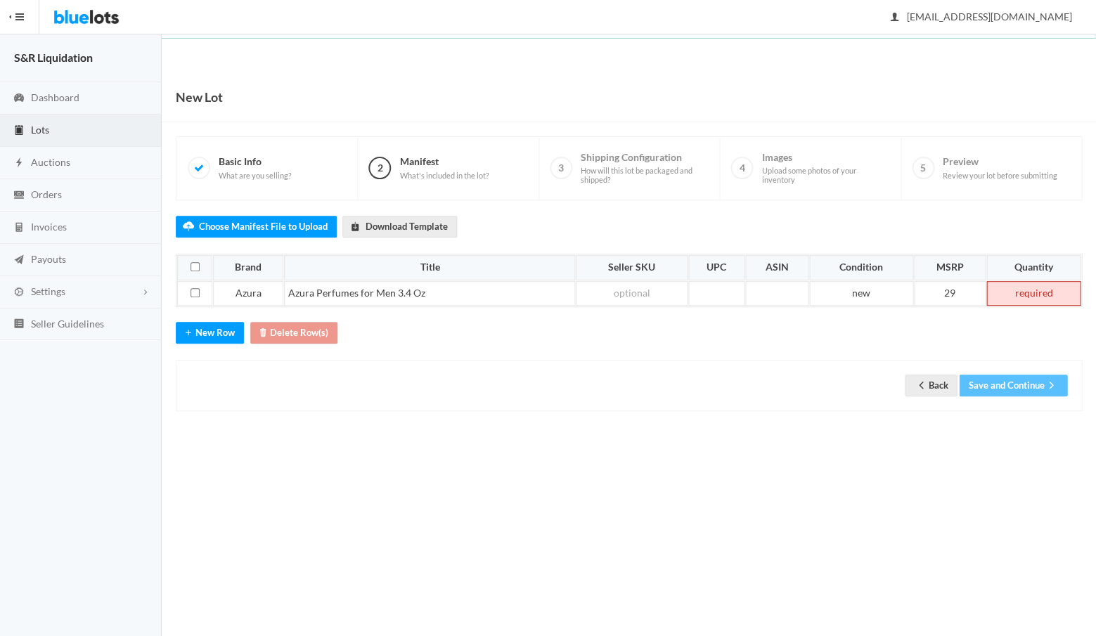
click at [1045, 287] on td at bounding box center [1034, 293] width 94 height 25
click at [1000, 382] on button "Save and Continue" at bounding box center [1013, 386] width 108 height 22
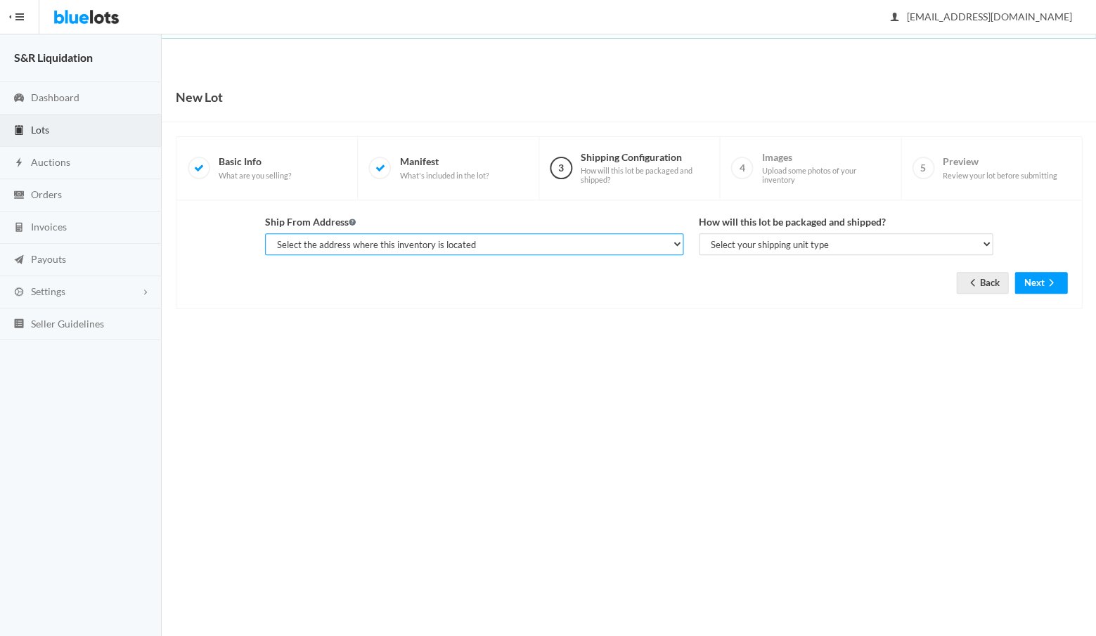
select select "14233"
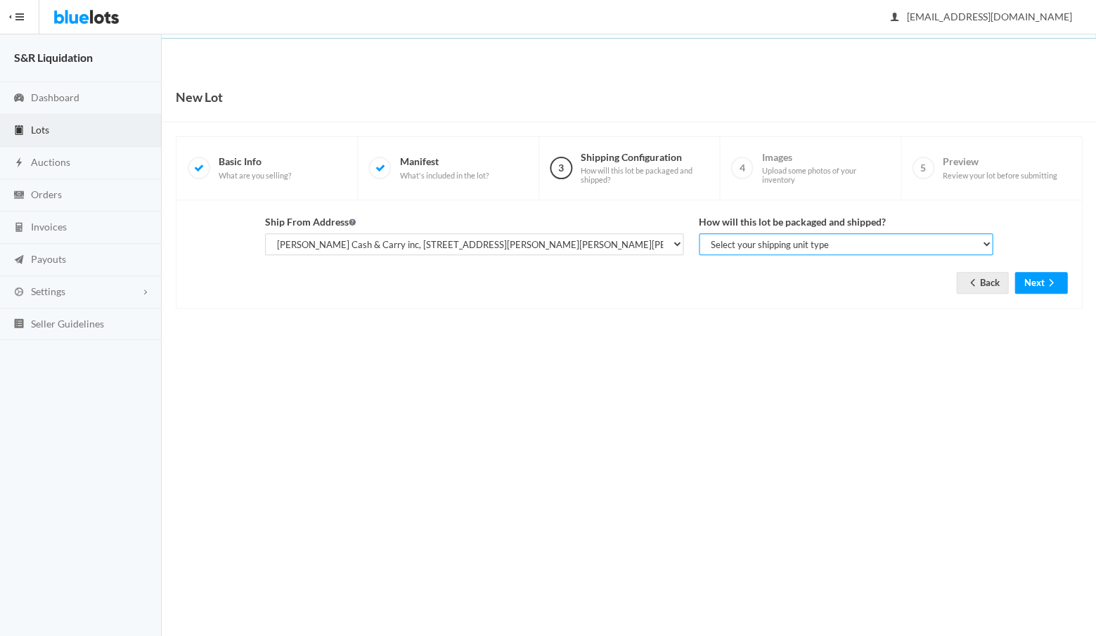
select select "parcel"
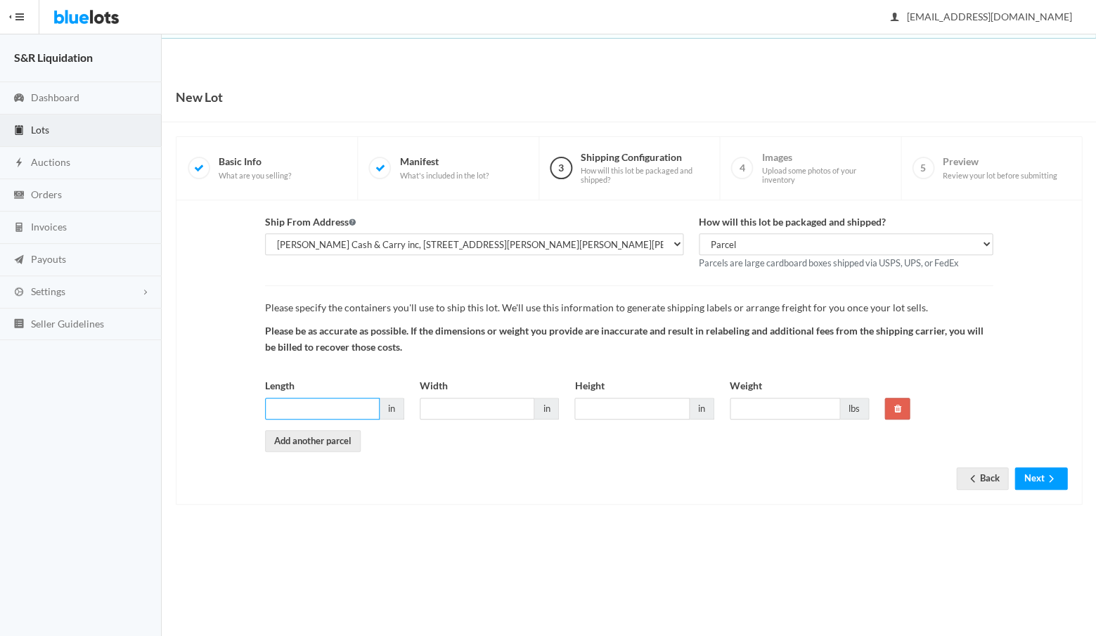
click at [344, 403] on input "Length" at bounding box center [322, 409] width 115 height 22
type input "16"
click at [468, 407] on input "Width" at bounding box center [477, 409] width 115 height 22
type input "16"
click at [619, 404] on input "Height" at bounding box center [632, 409] width 115 height 22
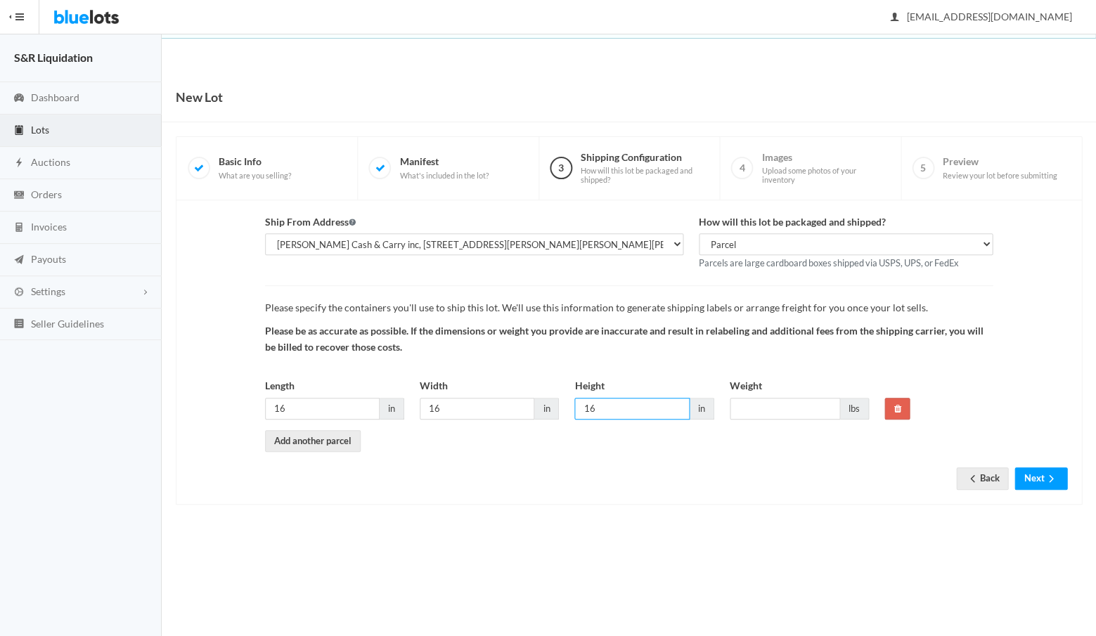
type input "16"
click at [766, 405] on input "Weight" at bounding box center [785, 409] width 110 height 22
type input "40"
click at [1038, 473] on button "Next" at bounding box center [1041, 479] width 53 height 22
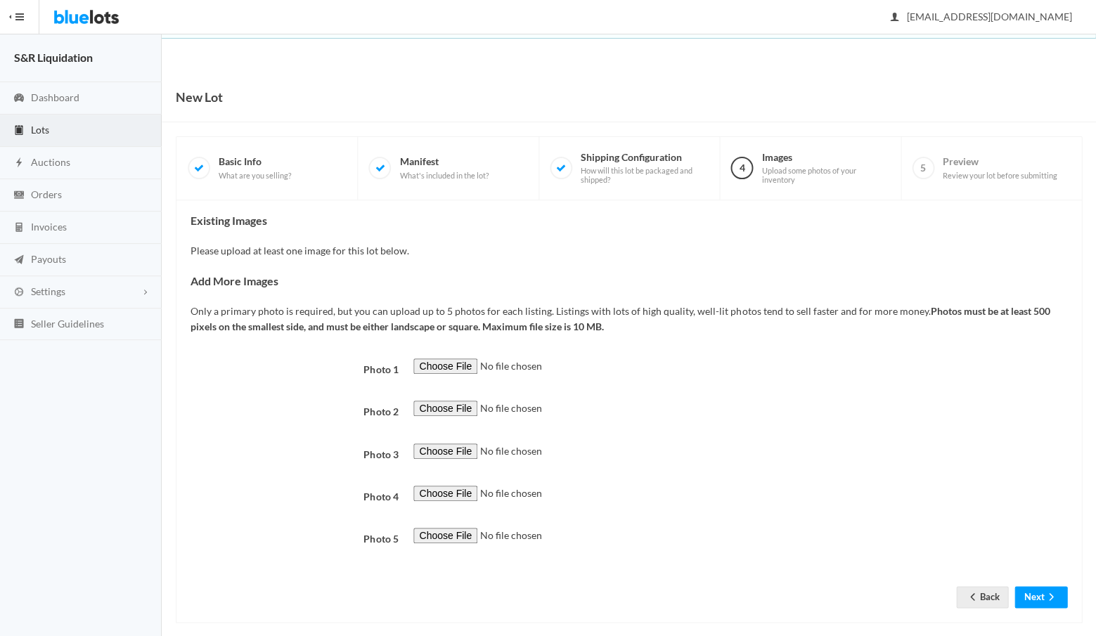
click at [437, 360] on input "file" at bounding box center [508, 367] width 191 height 16
type input "C:\fakepath\IMG_2910.jpg"
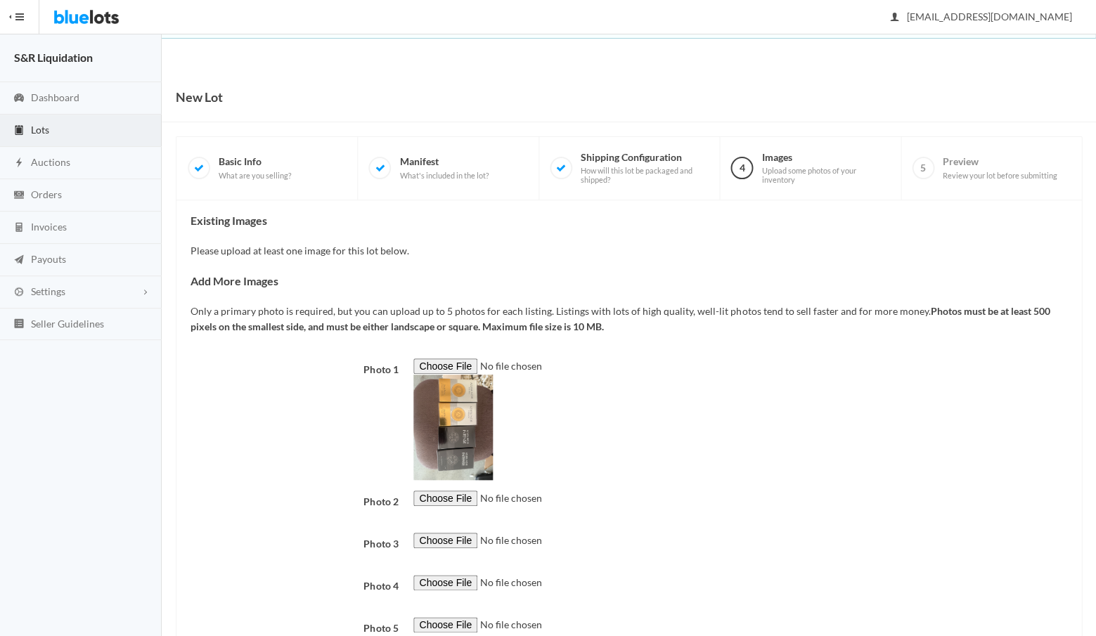
click at [442, 493] on input "file" at bounding box center [508, 499] width 191 height 16
type input "C:\fakepath\IMG_2967.jpg"
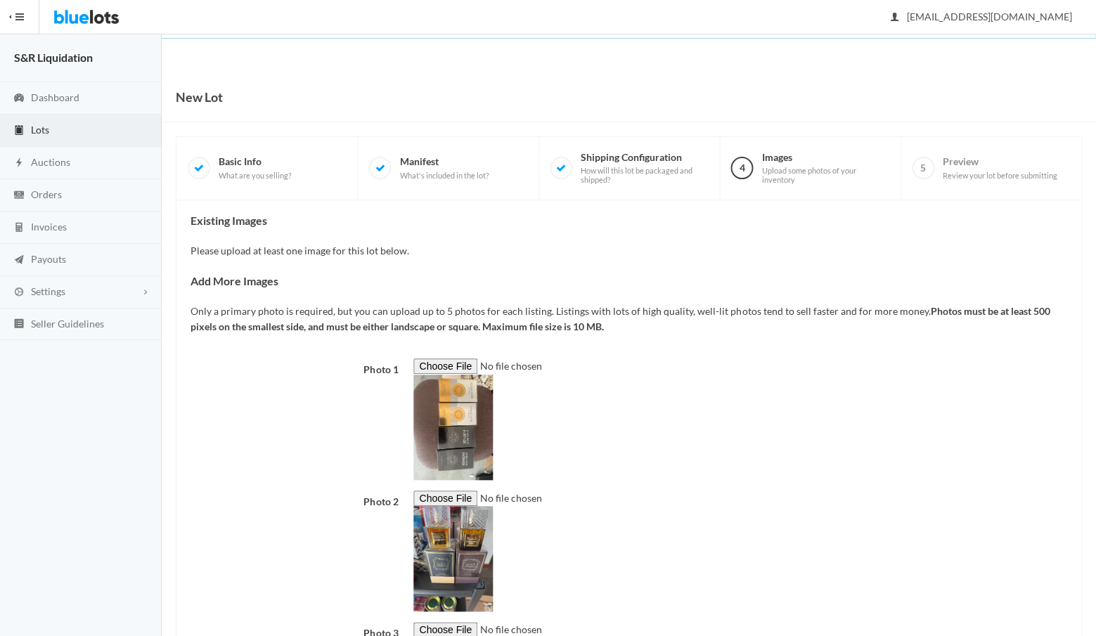
click at [339, 542] on div "Photo 2" at bounding box center [629, 552] width 892 height 122
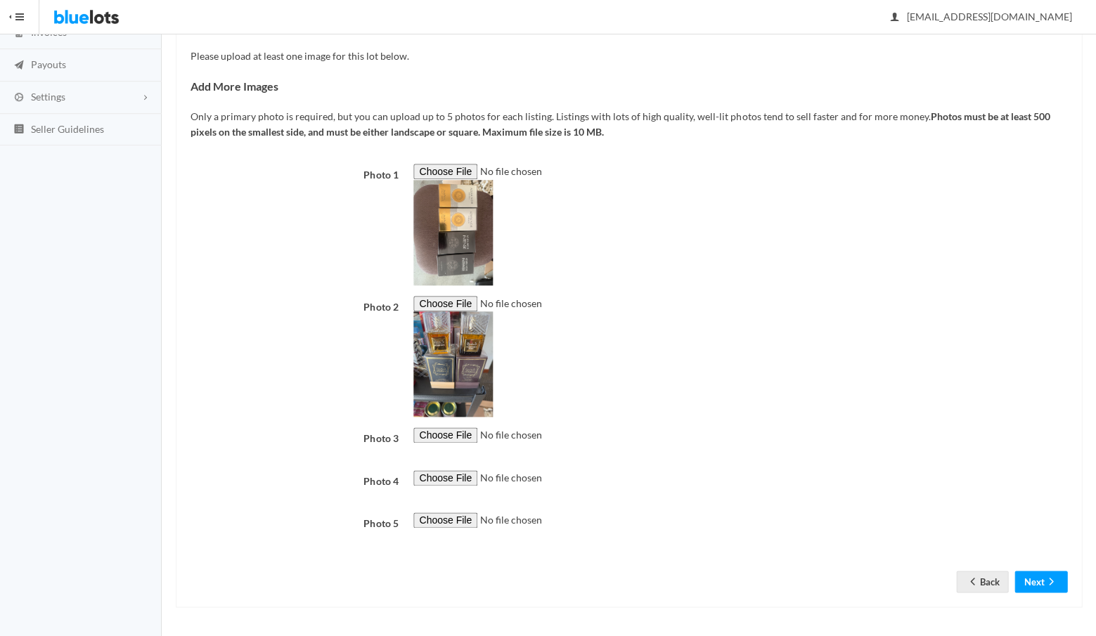
scroll to position [457, 0]
click at [1030, 576] on button "Next" at bounding box center [1041, 582] width 53 height 22
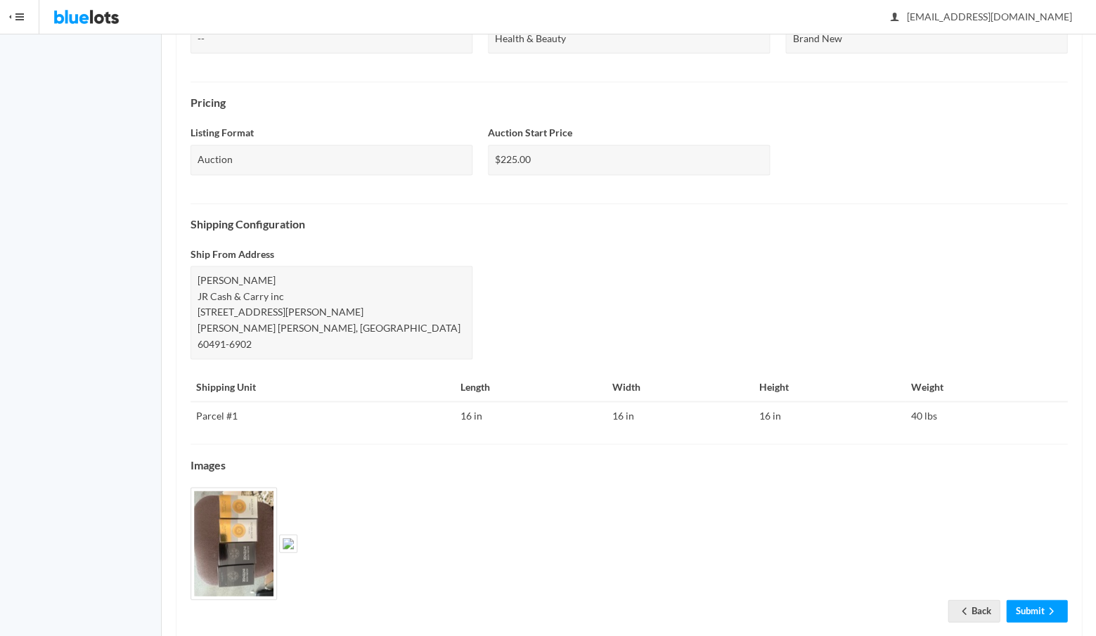
scroll to position [386, 0]
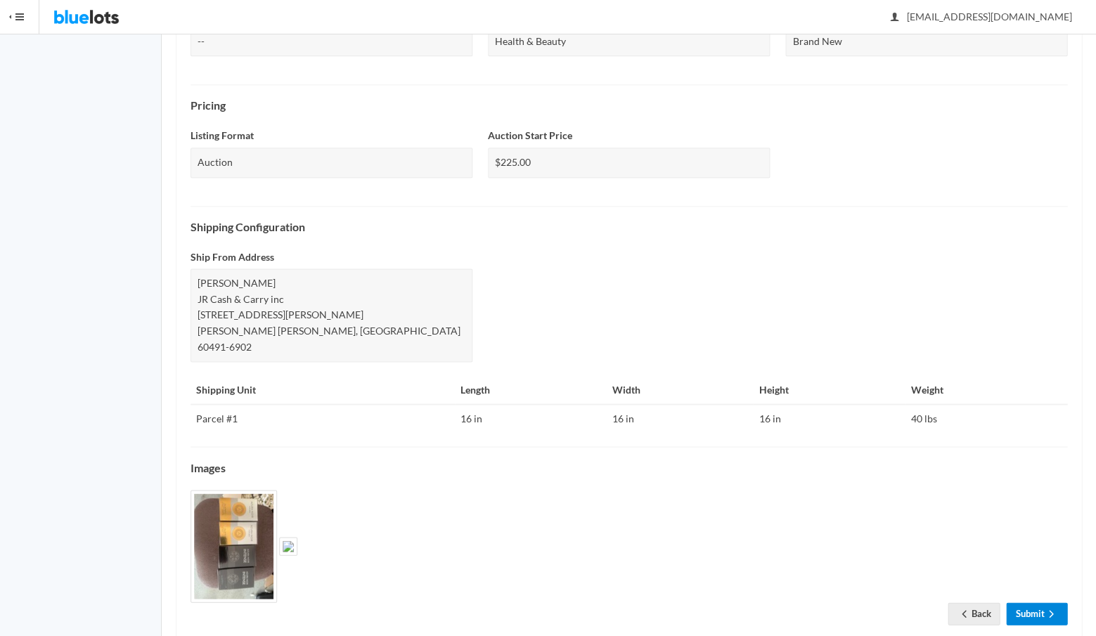
click at [1022, 603] on link "Submit" at bounding box center [1036, 614] width 61 height 22
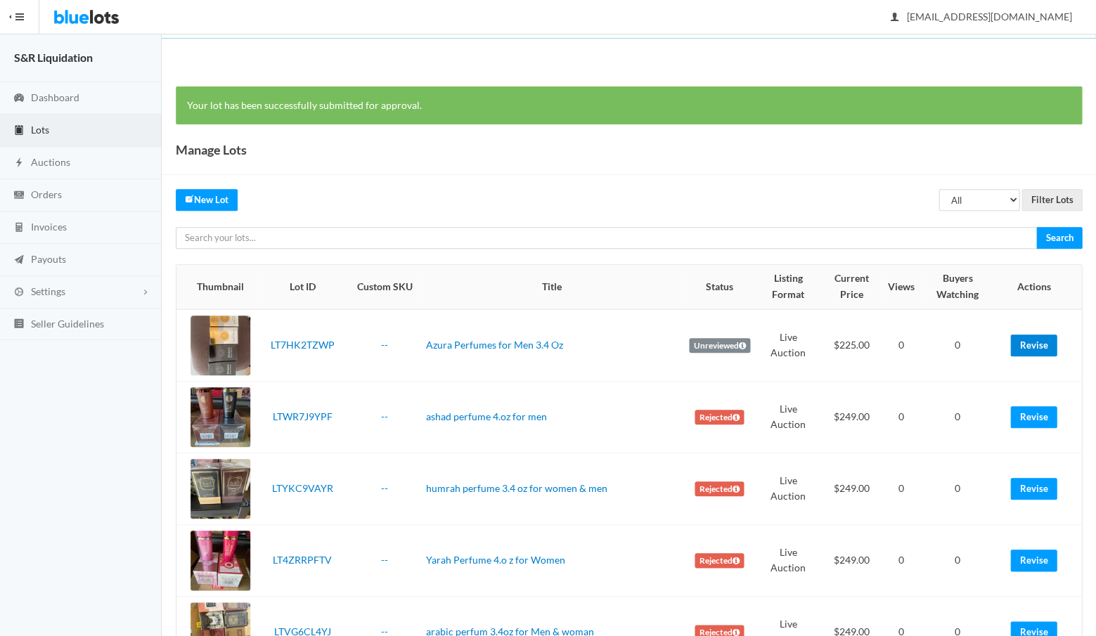
click at [1028, 340] on link "Revise" at bounding box center [1033, 346] width 46 height 22
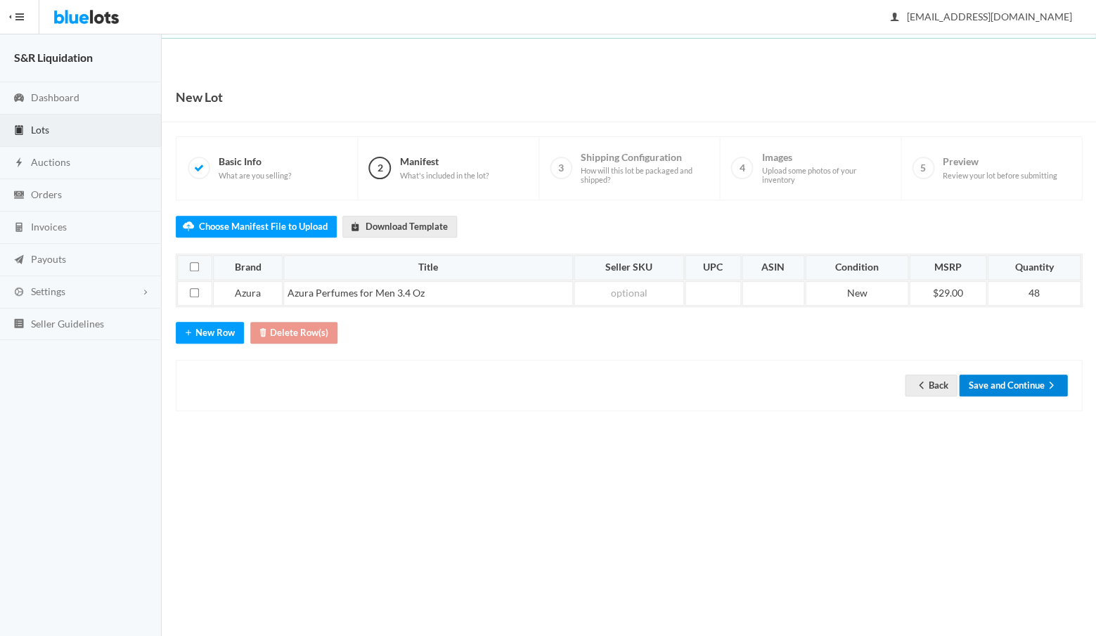
click at [1003, 380] on button "Save and Continue" at bounding box center [1013, 386] width 108 height 22
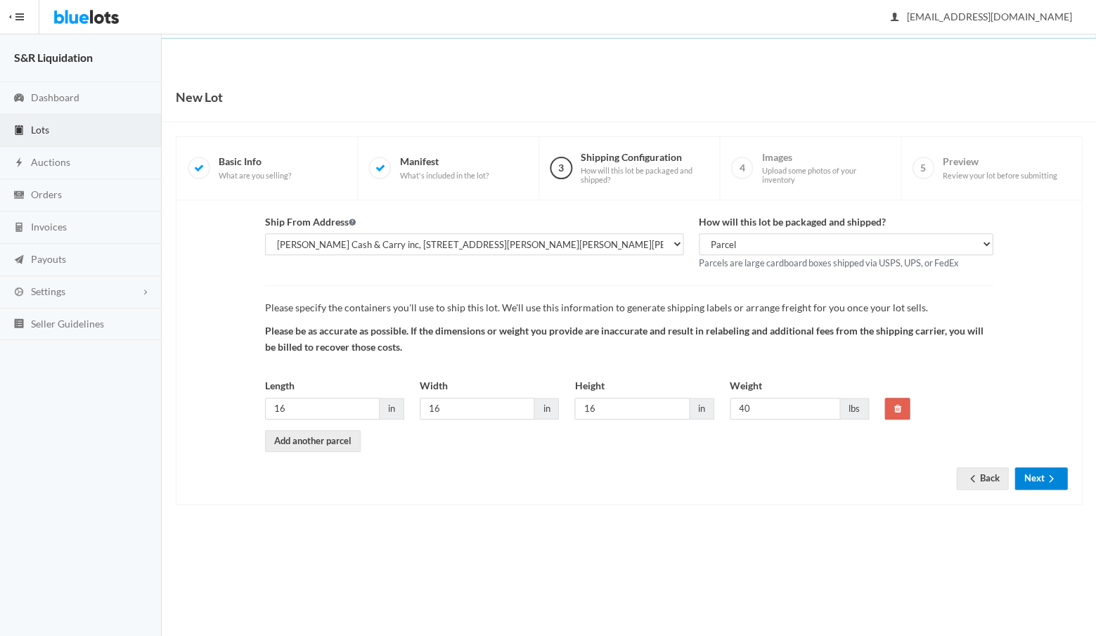
click at [1037, 471] on button "Next" at bounding box center [1041, 479] width 53 height 22
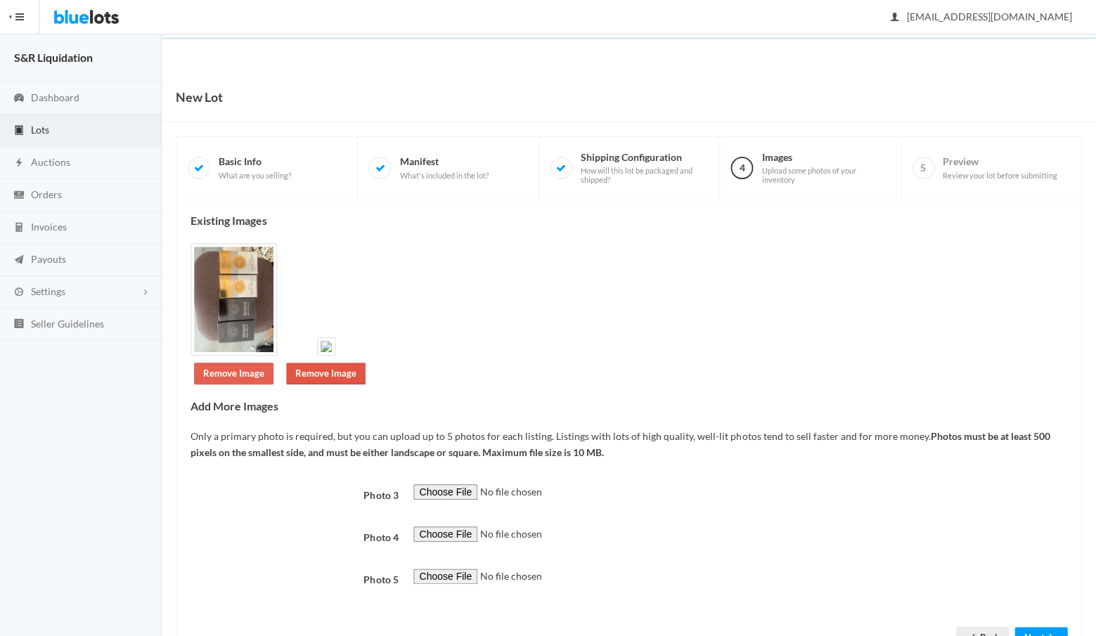
click at [326, 368] on link "Remove Image" at bounding box center [325, 374] width 79 height 22
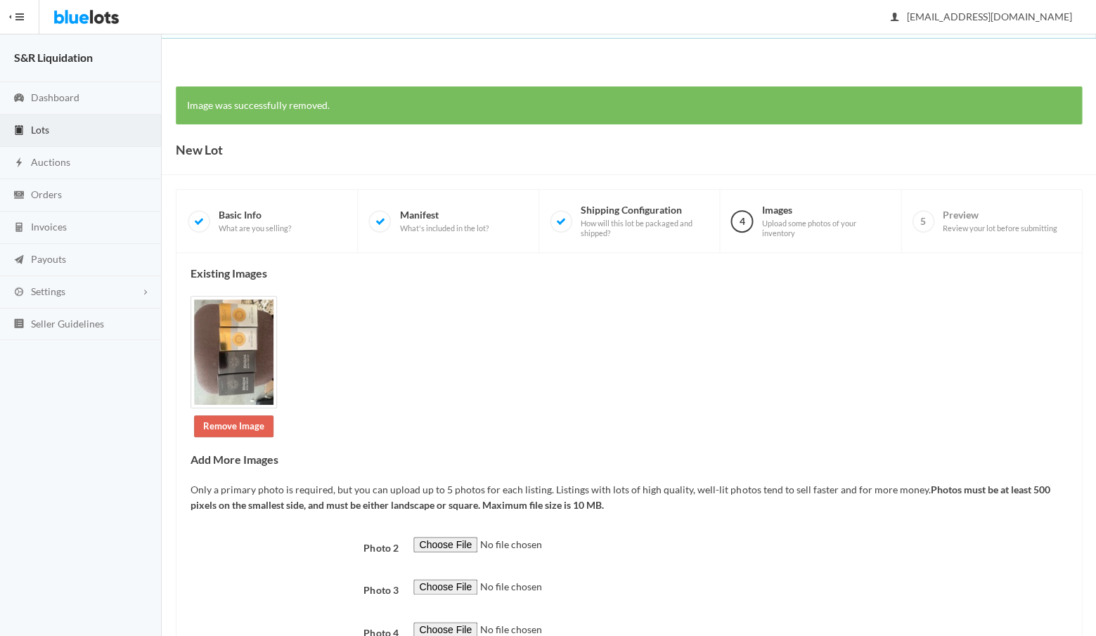
click at [800, 569] on div at bounding box center [740, 553] width 669 height 32
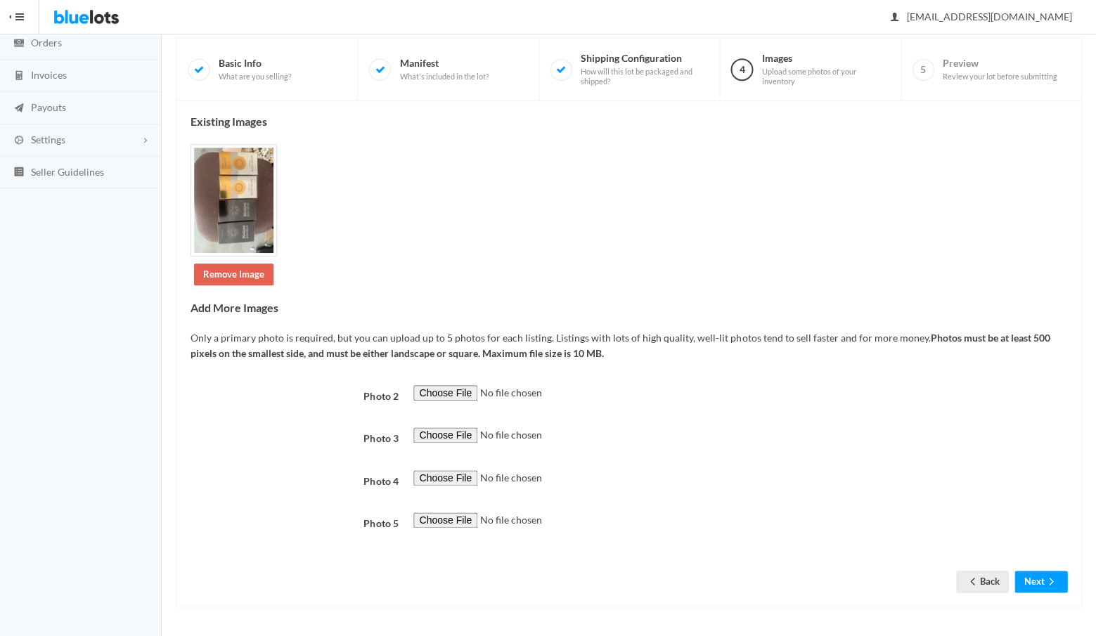
scroll to position [503, 0]
click at [1035, 582] on button "Next" at bounding box center [1041, 582] width 53 height 22
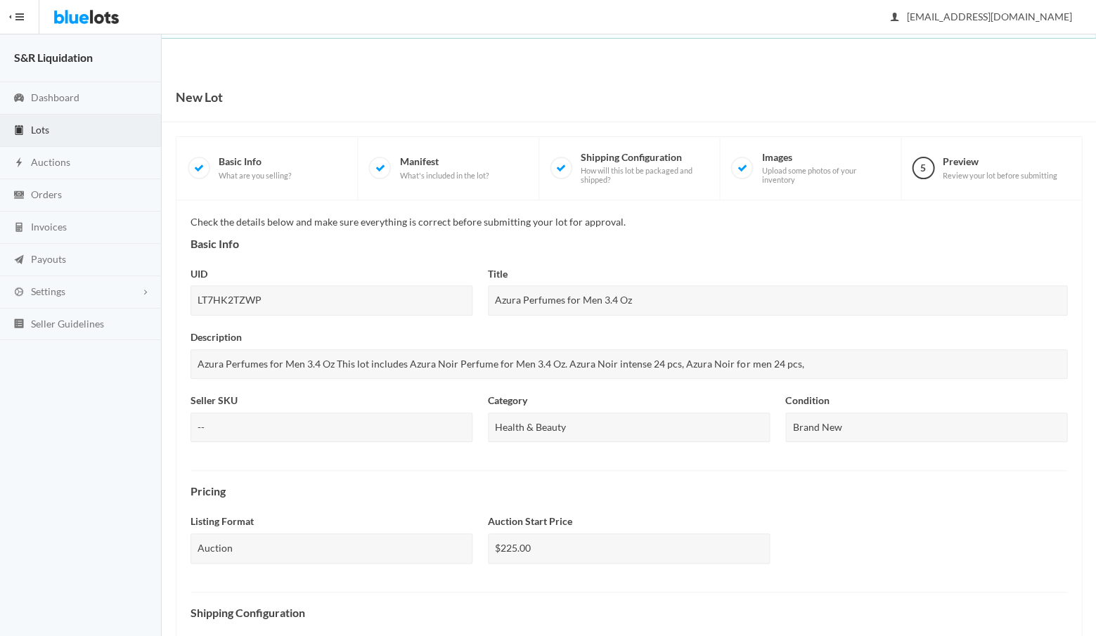
click at [977, 566] on div "Listing Format Auction Auction Start Price $225.00" at bounding box center [629, 545] width 892 height 63
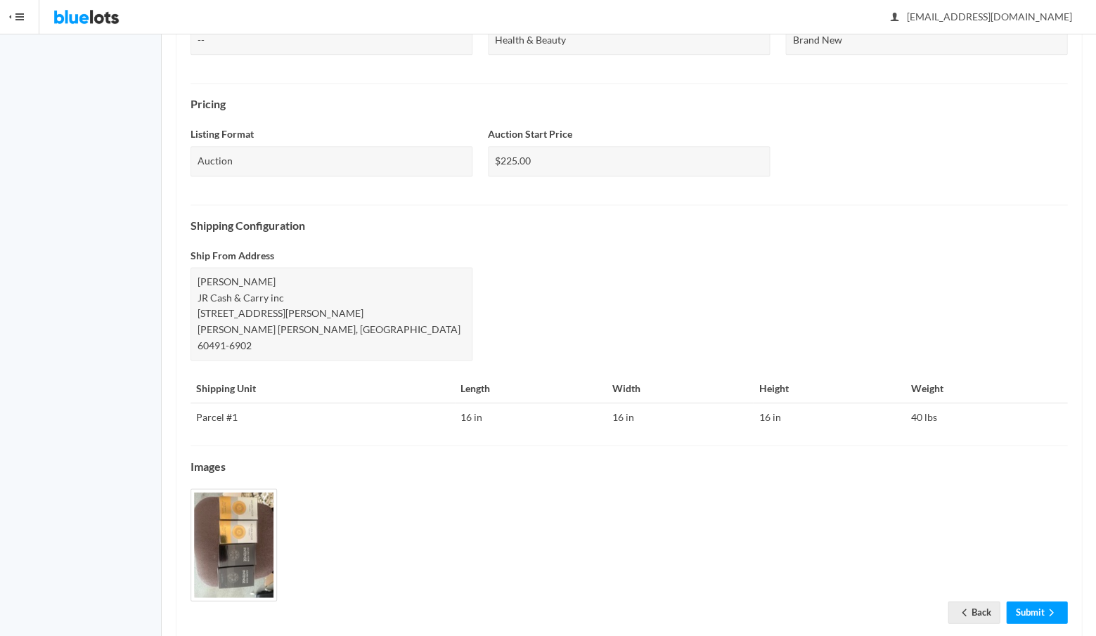
scroll to position [386, 0]
click at [1023, 603] on link "Submit" at bounding box center [1036, 614] width 61 height 22
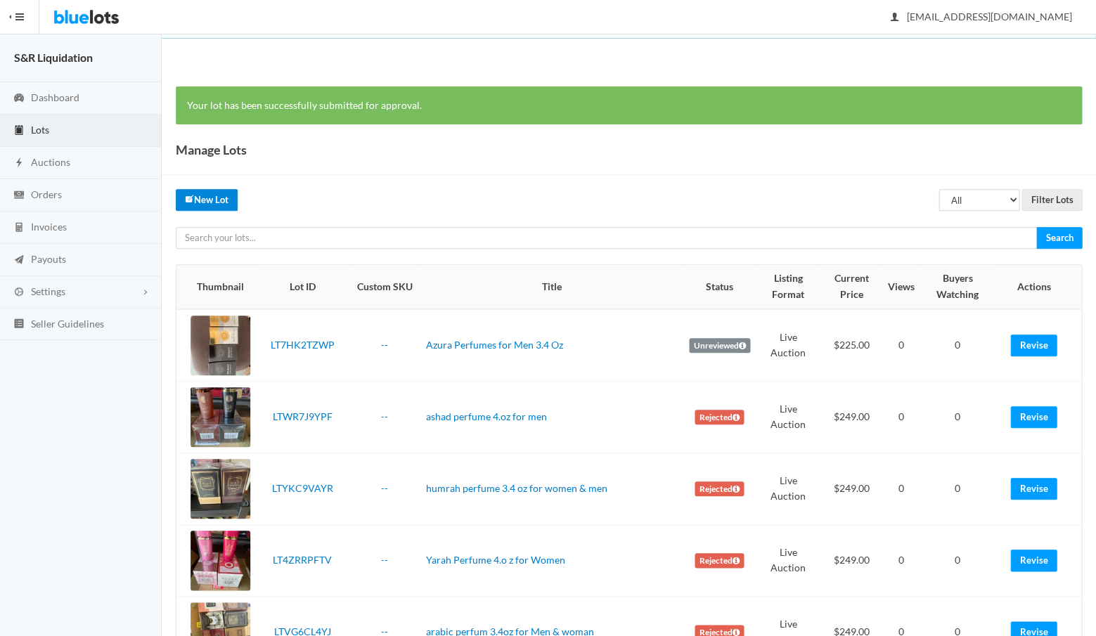
click at [213, 195] on link "New Lot" at bounding box center [207, 200] width 62 height 22
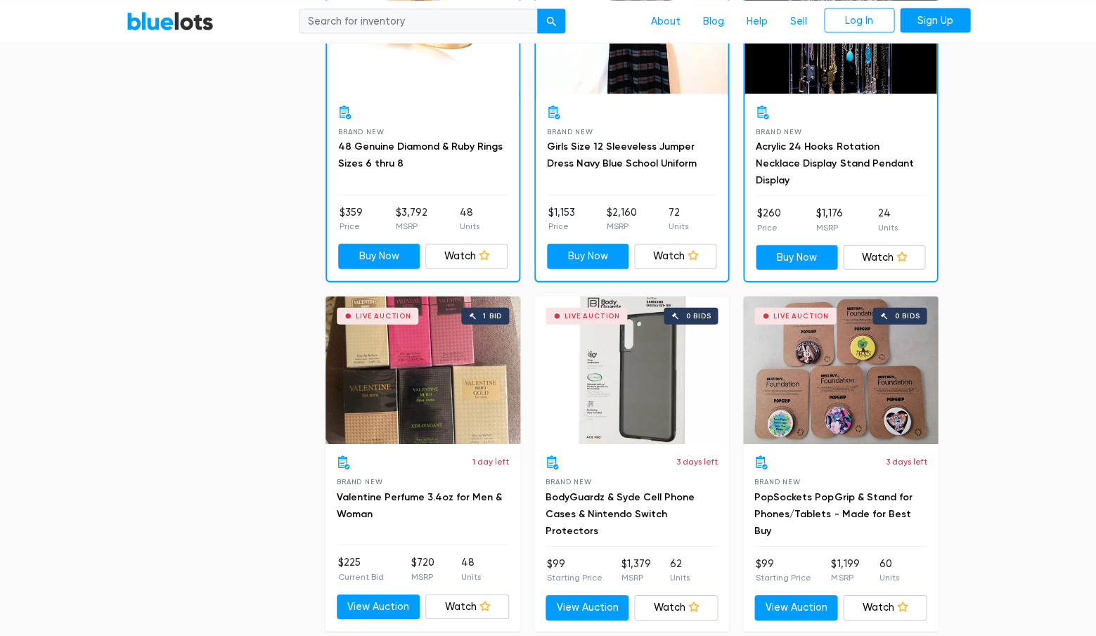
scroll to position [876, 0]
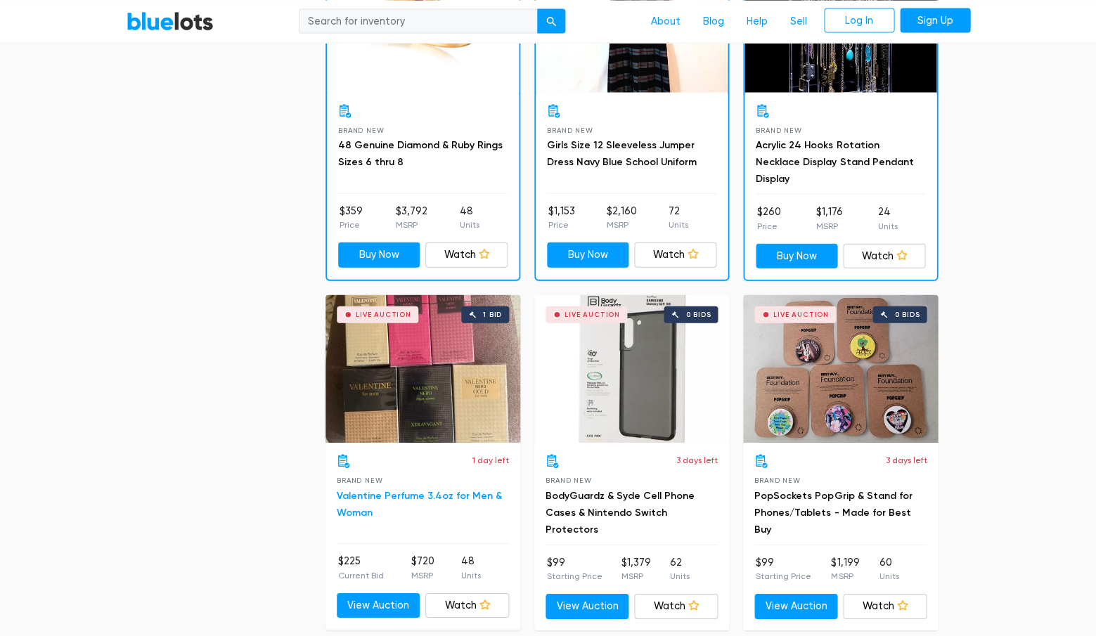
click at [396, 491] on link "Valentine Perfume 3.4oz for Men & Woman" at bounding box center [419, 504] width 165 height 29
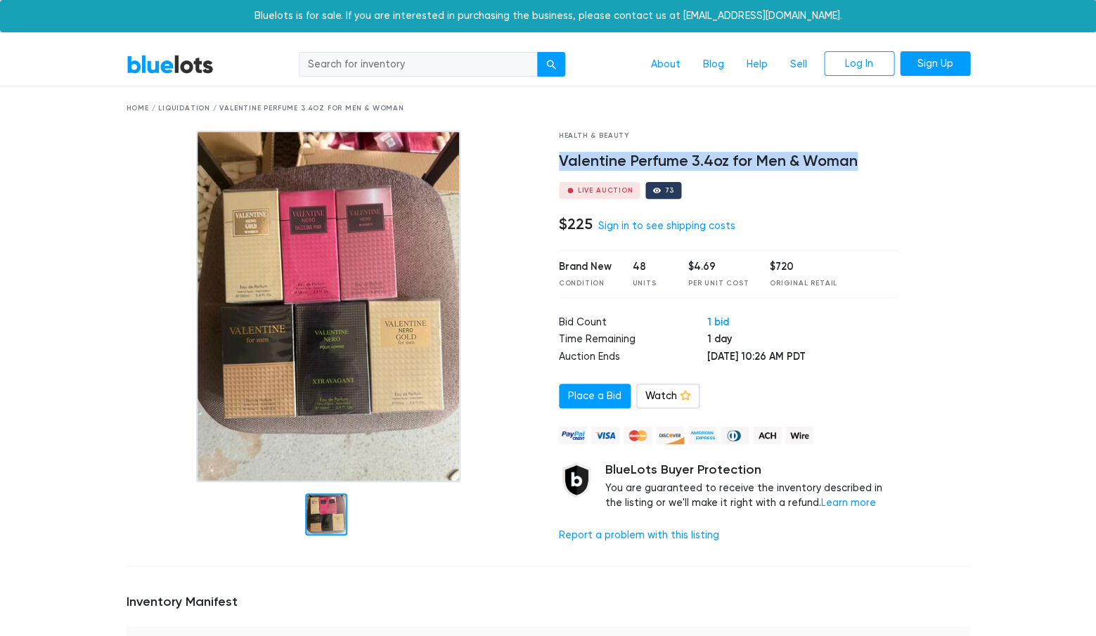
drag, startPoint x: 870, startPoint y: 159, endPoint x: 556, endPoint y: 164, distance: 313.7
click at [556, 164] on div "Health & Beauty Valentine Perfume 3.4oz for Men & Woman Live Auction 73 $225 Si…" at bounding box center [728, 343] width 361 height 424
copy h4 "Valentine Perfume 3.4oz for Men & Woman"
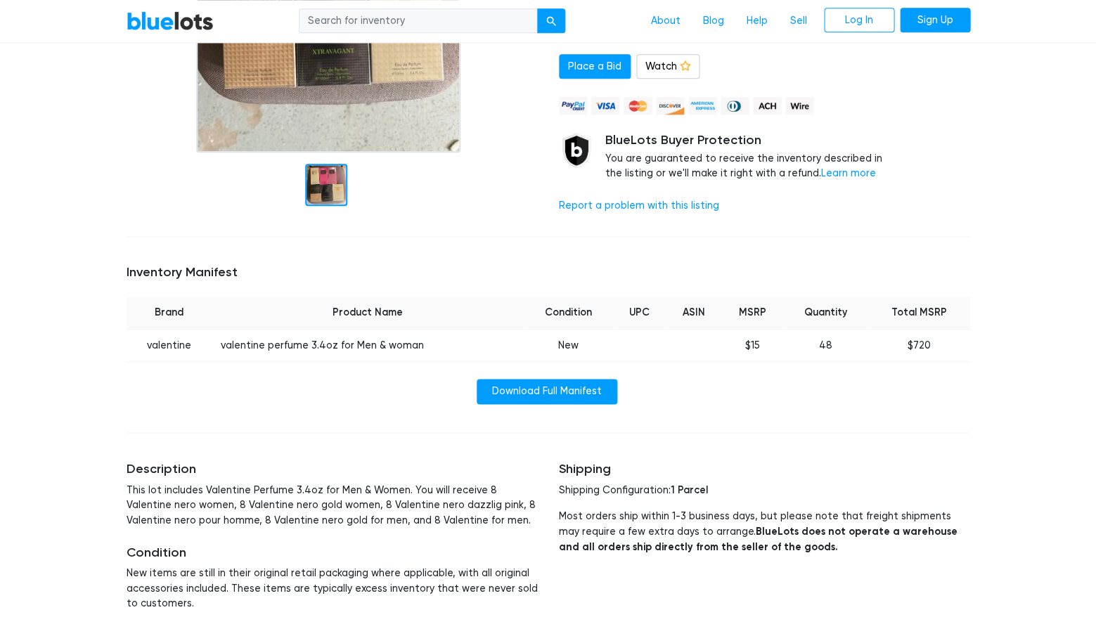
scroll to position [338, 0]
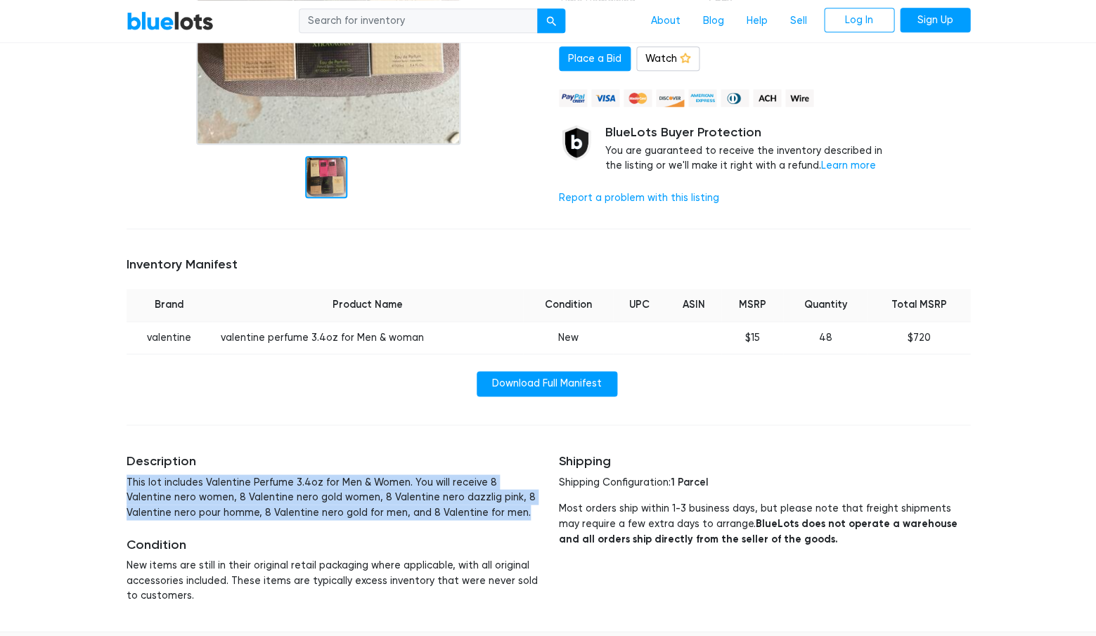
drag, startPoint x: 467, startPoint y: 503, endPoint x: 124, endPoint y: 476, distance: 343.5
click at [124, 476] on div "Description This lot includes Valentine Perfume 3.4oz for Men & Women. You will…" at bounding box center [332, 529] width 432 height 184
copy p "This lot includes Valentine Perfume 3.4oz for Men & Women. You will receive 8 V…"
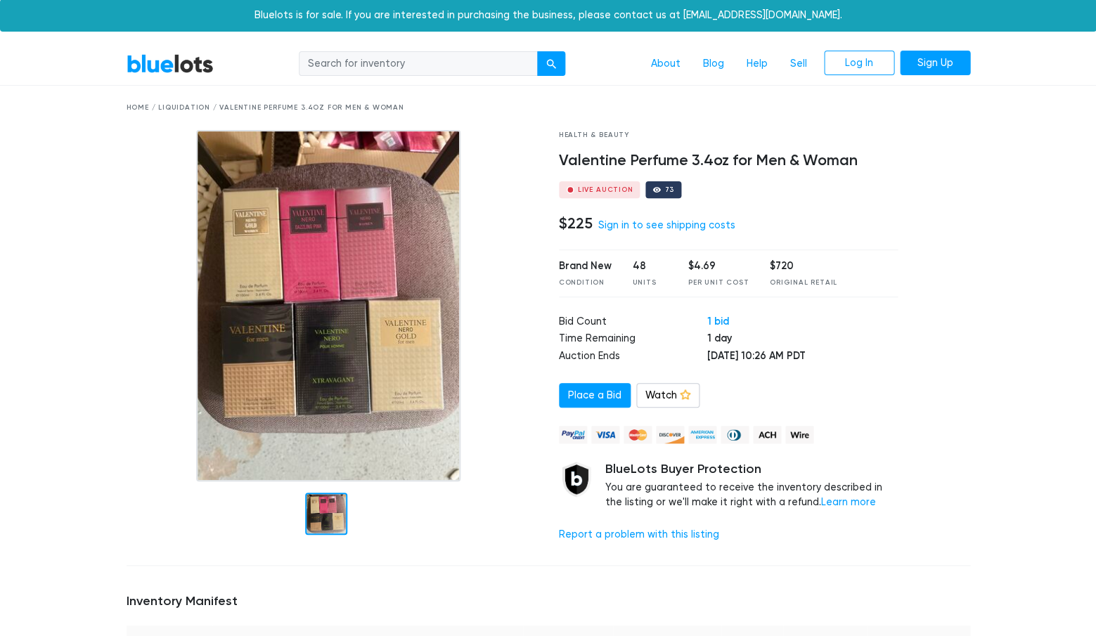
scroll to position [0, 0]
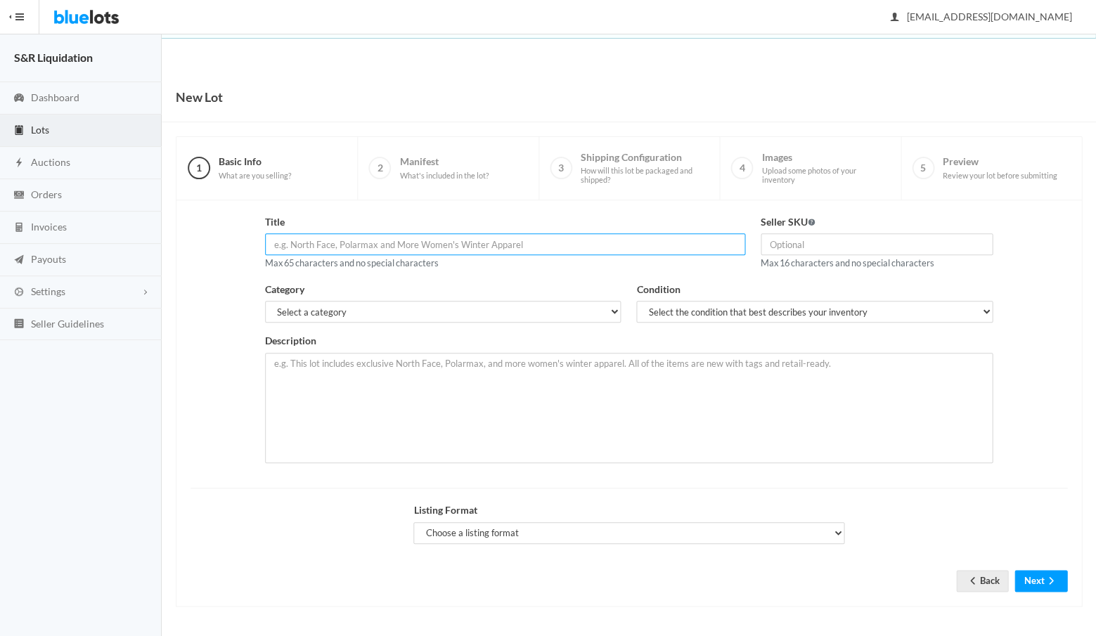
click at [346, 243] on input "text" at bounding box center [505, 244] width 480 height 22
paste input "Valentine Perfume 3.4oz for Men & Woman"
type input "Valentine Perfume 3.4oz for Men & Woman"
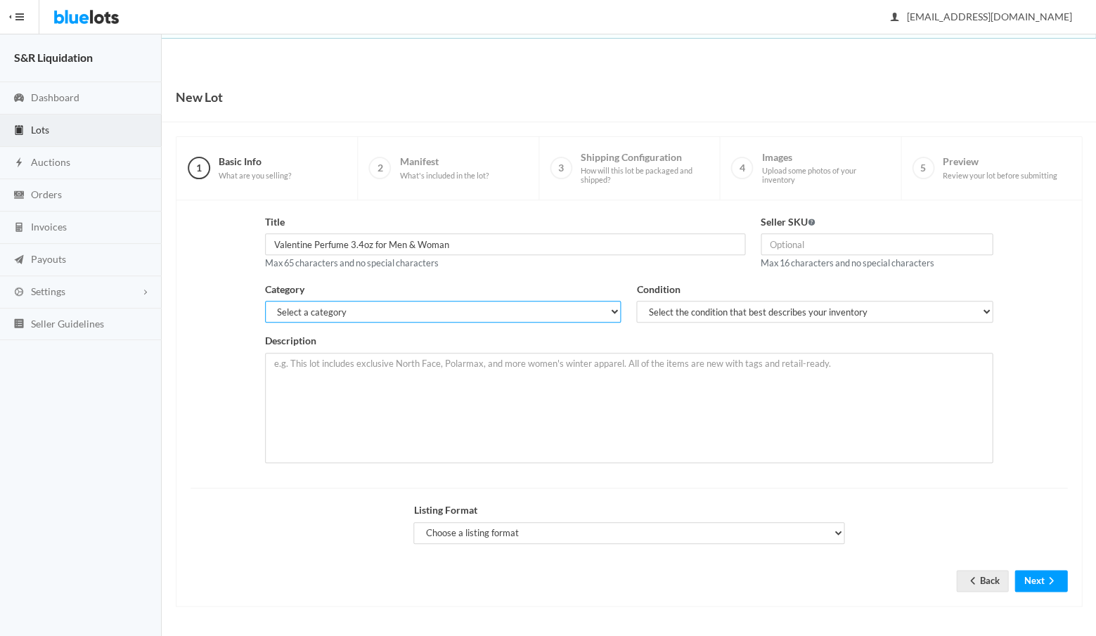
select select "7"
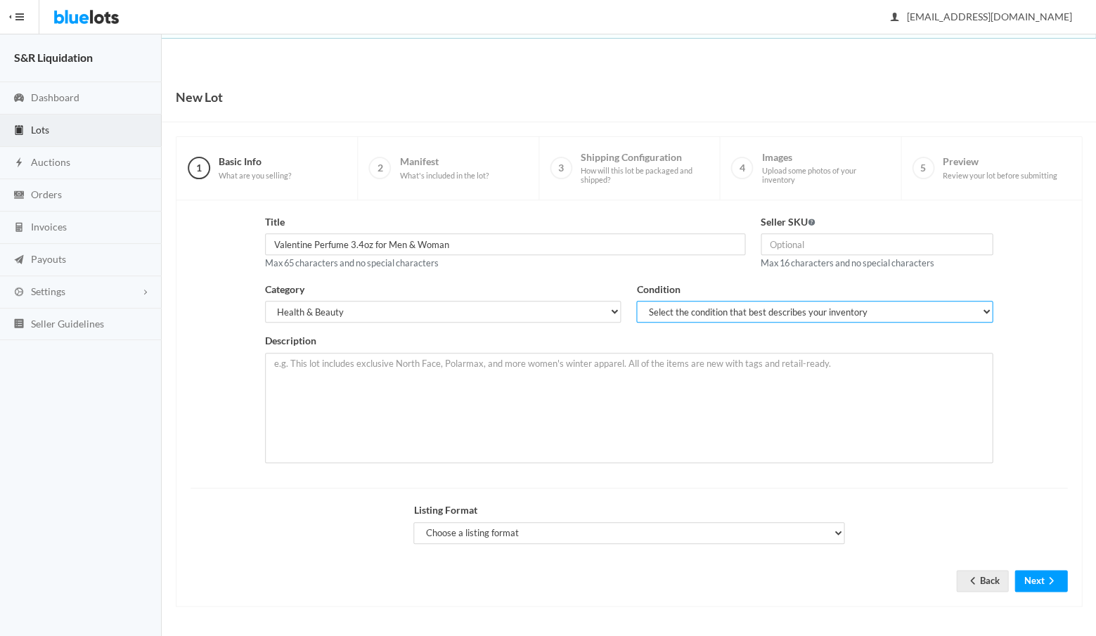
select select "1"
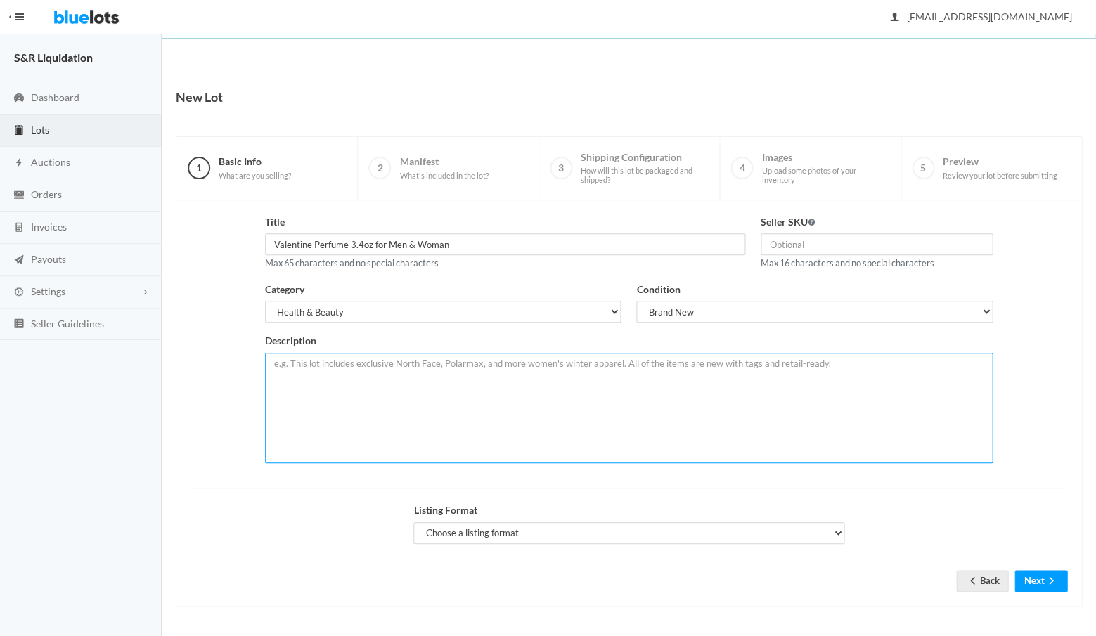
click at [460, 363] on textarea at bounding box center [629, 408] width 728 height 110
paste textarea "Valentine Perfume 3.4oz for Men & Woman"
paste textarea "This lot includes Valentine Perfume 3.4oz for Men & Women. You will receive 8 V…"
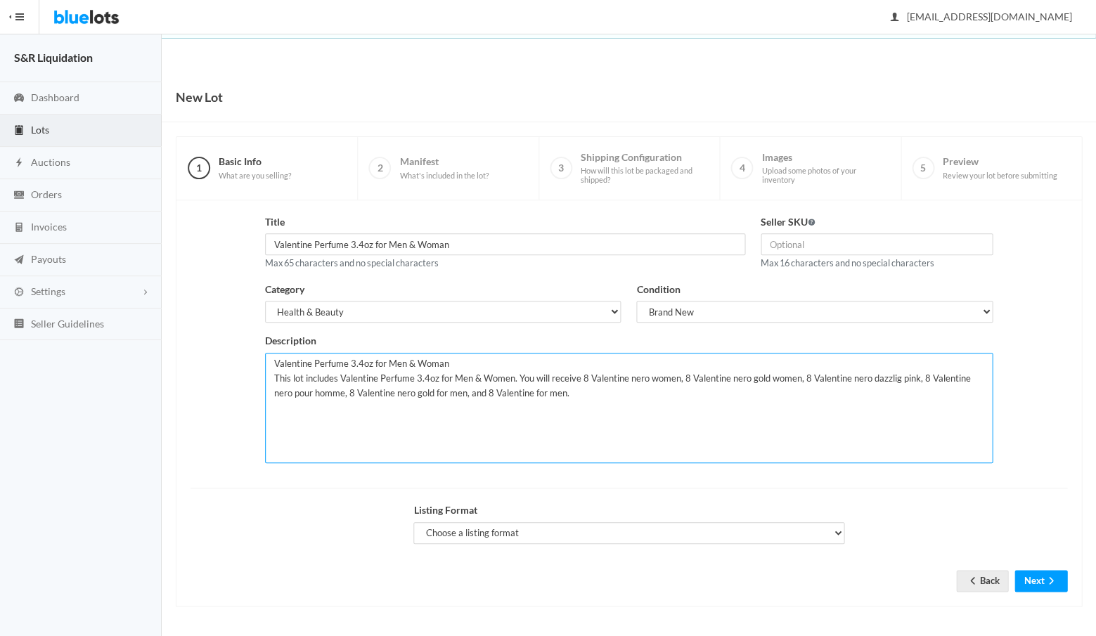
type textarea "Valentine Perfume 3.4oz for Men & Woman This lot includes Valentine Perfume 3.4…"
select select "true"
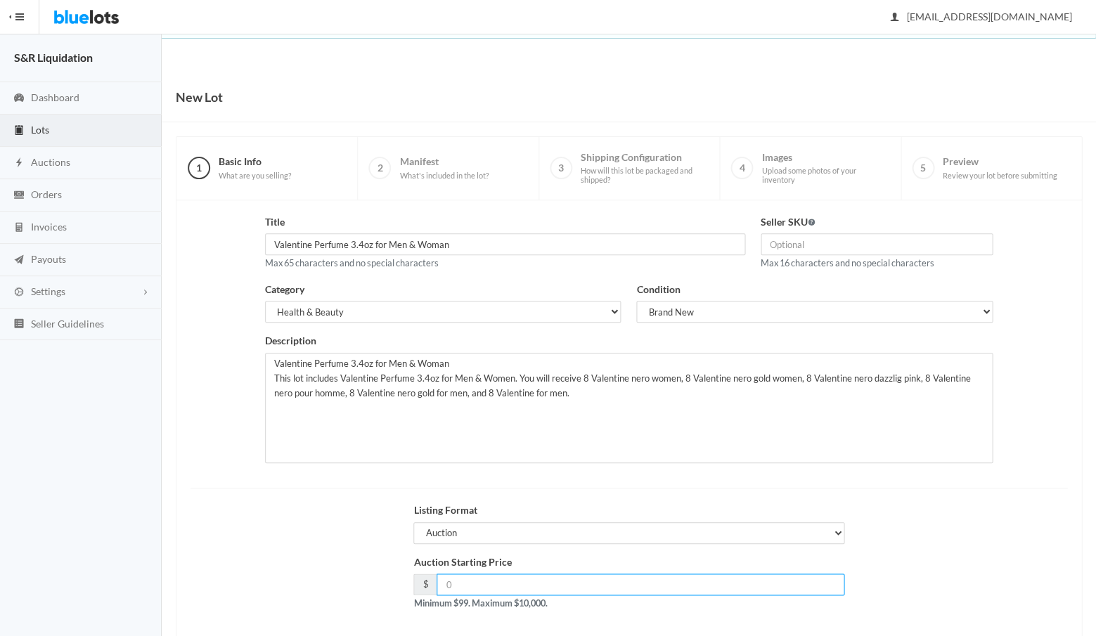
click at [532, 581] on input "number" at bounding box center [641, 585] width 408 height 22
type input "225"
click at [886, 572] on div "Auction Starting Price $ 225 Minimum $99. Maximum $10,000." at bounding box center [629, 589] width 892 height 68
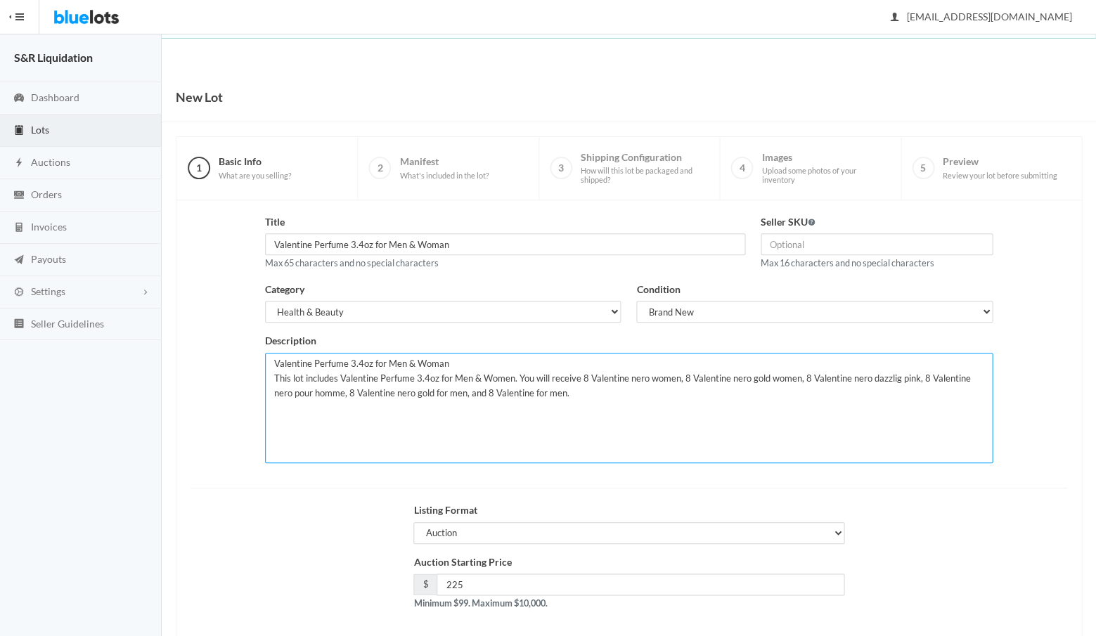
drag, startPoint x: 454, startPoint y: 358, endPoint x: 266, endPoint y: 355, distance: 187.8
click at [266, 355] on textarea "Valentine Perfume 3.4oz for Men & Woman This lot includes Valentine Perfume 3.4…" at bounding box center [629, 408] width 728 height 110
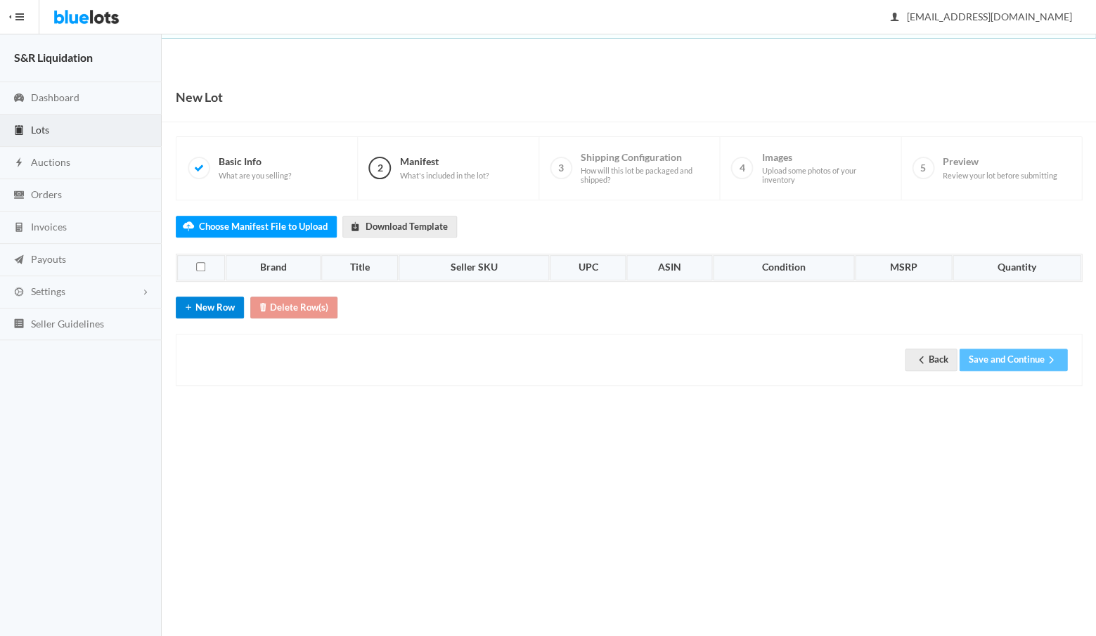
click at [210, 301] on button "New Row" at bounding box center [210, 308] width 68 height 22
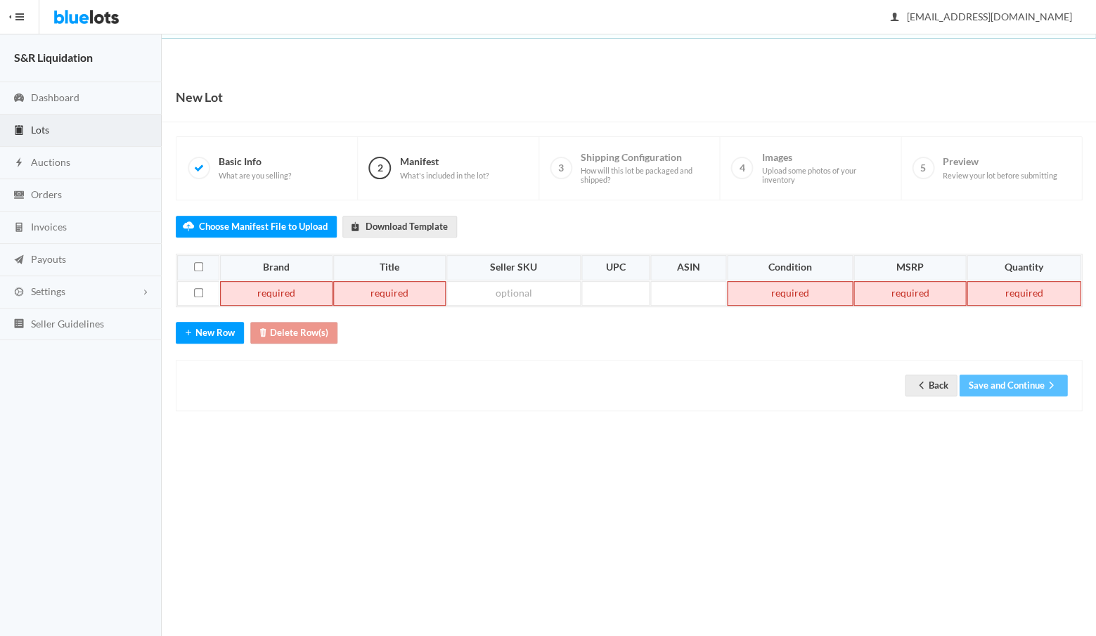
click at [288, 290] on td at bounding box center [276, 293] width 113 height 25
paste td
click at [430, 285] on td at bounding box center [395, 293] width 111 height 25
paste td
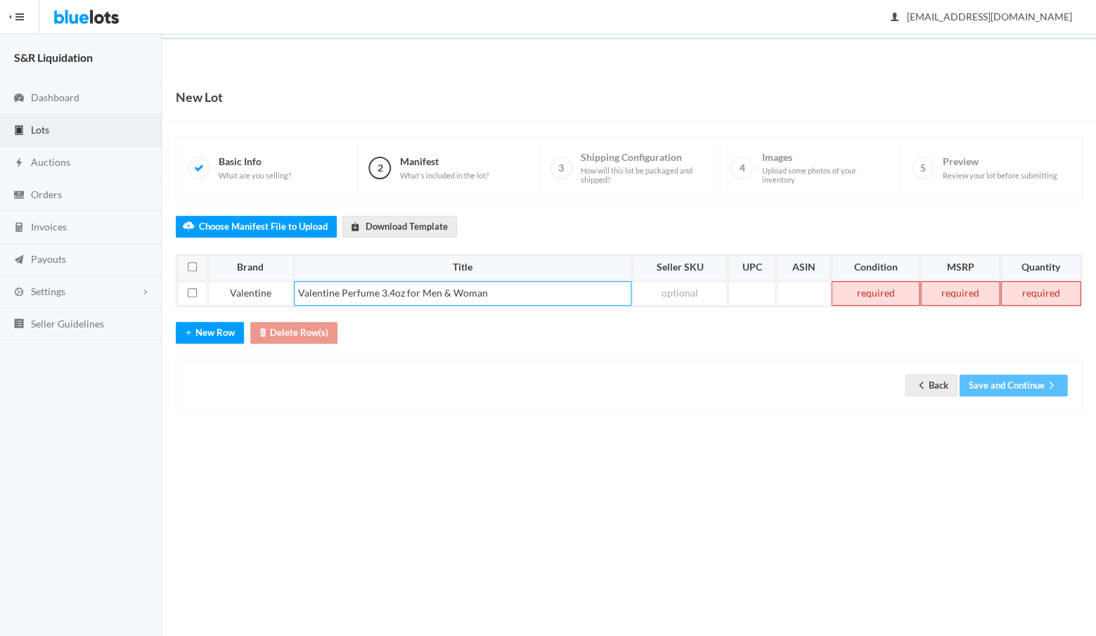
click at [886, 289] on td at bounding box center [875, 293] width 89 height 25
click at [968, 290] on td at bounding box center [959, 293] width 79 height 25
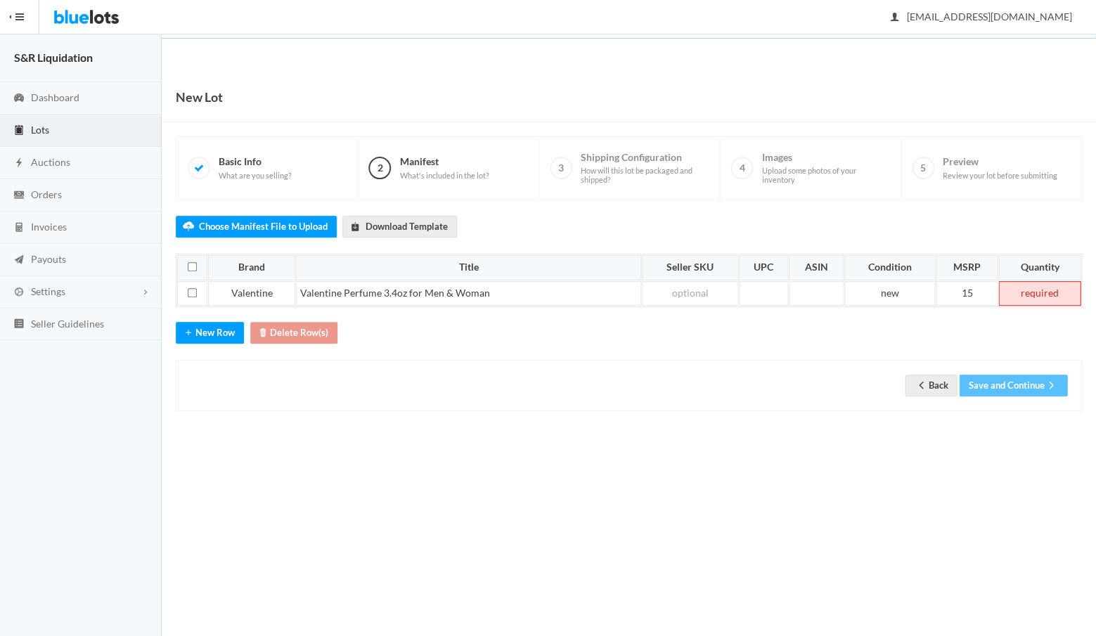
click at [1032, 290] on td at bounding box center [1040, 293] width 82 height 25
click at [1004, 380] on button "Save and Continue" at bounding box center [1013, 386] width 108 height 22
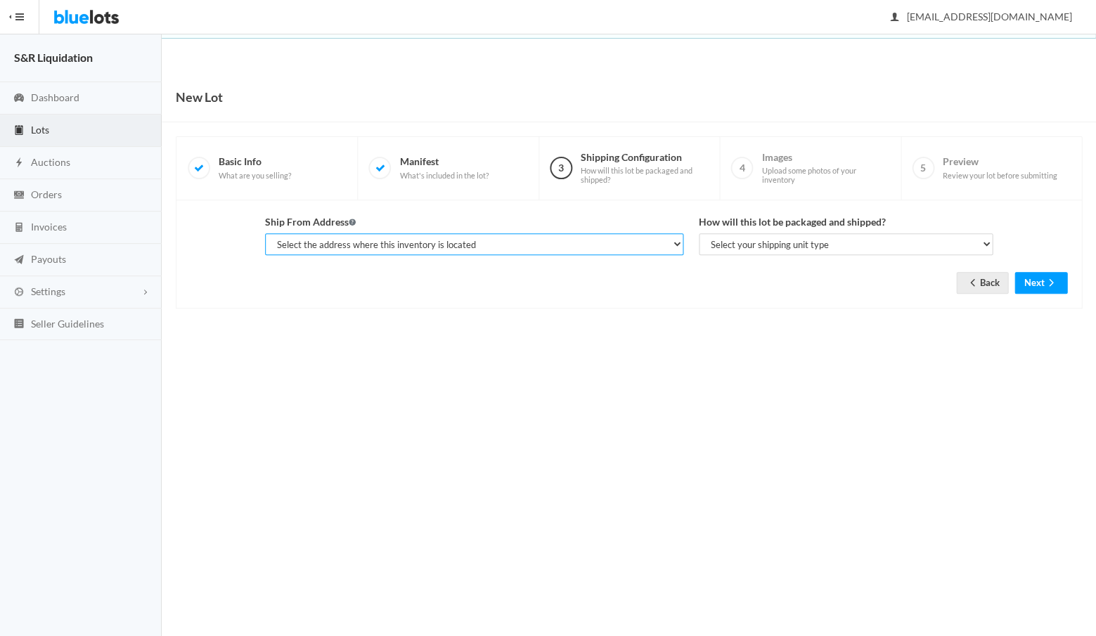
select select "14233"
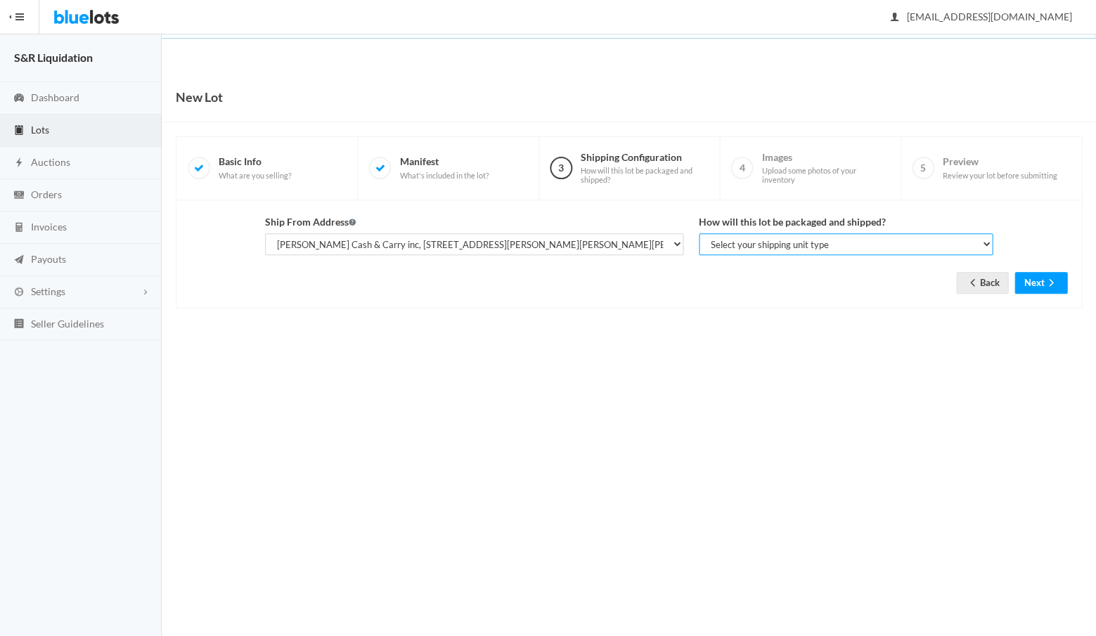
select select "parcel"
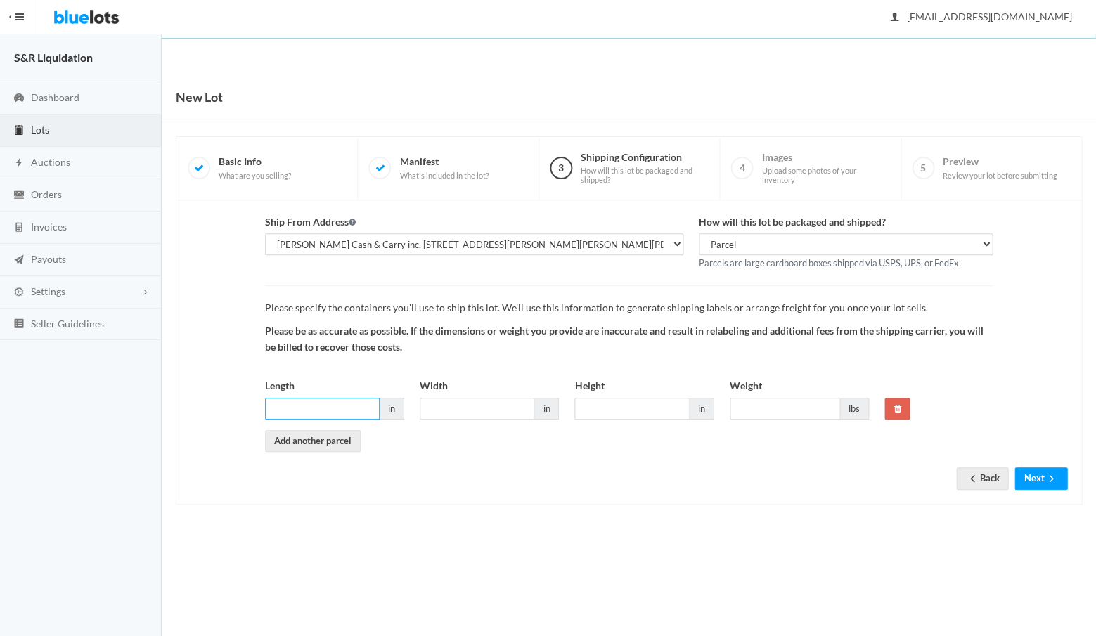
click at [356, 398] on input "Length" at bounding box center [322, 409] width 115 height 22
type input "16"
click at [473, 402] on input "Width" at bounding box center [477, 409] width 115 height 22
type input "16"
click at [590, 399] on input "Height" at bounding box center [632, 409] width 115 height 22
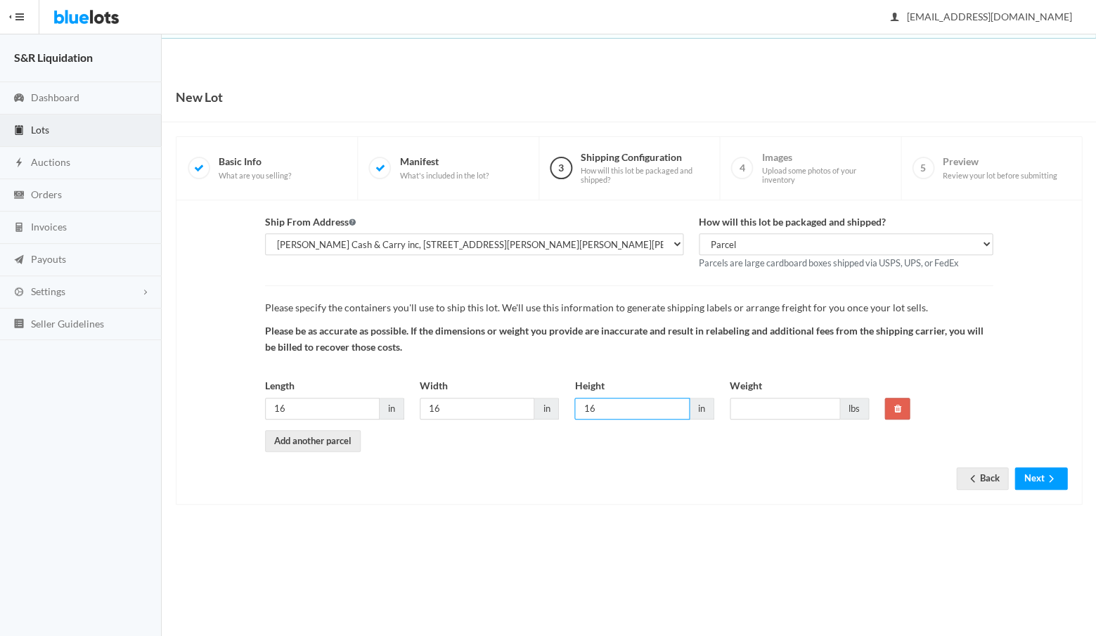
type input "16"
click at [756, 399] on input "Weight" at bounding box center [785, 409] width 110 height 22
type input "40"
click at [1033, 472] on button "Next" at bounding box center [1041, 479] width 53 height 22
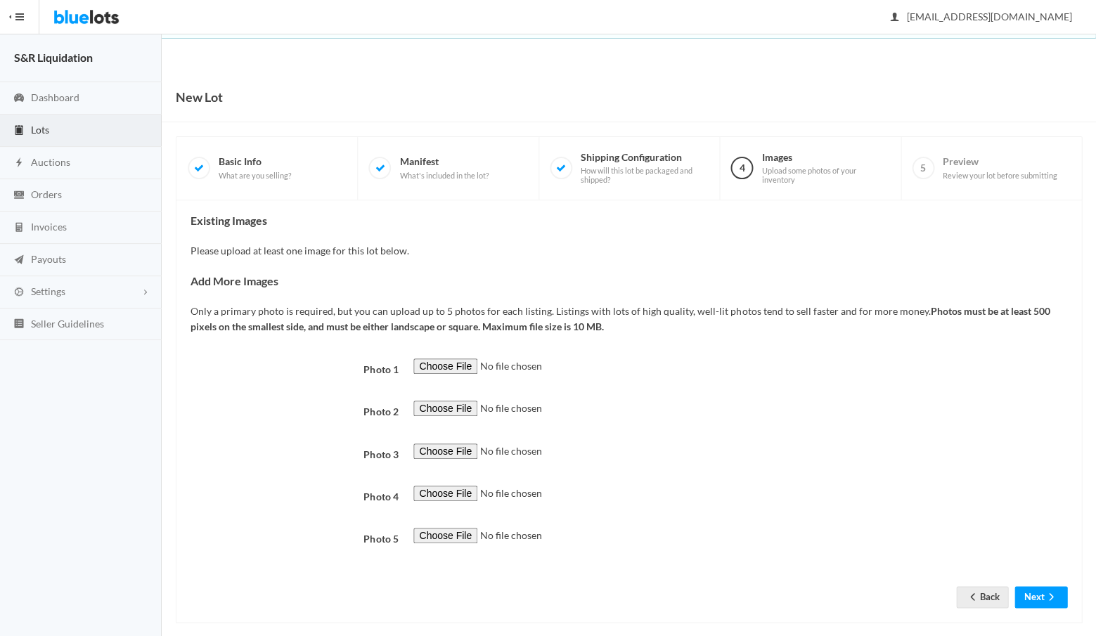
click at [437, 359] on input "file" at bounding box center [508, 367] width 191 height 16
type input "C:\fakepath\IMG_2952.jpg"
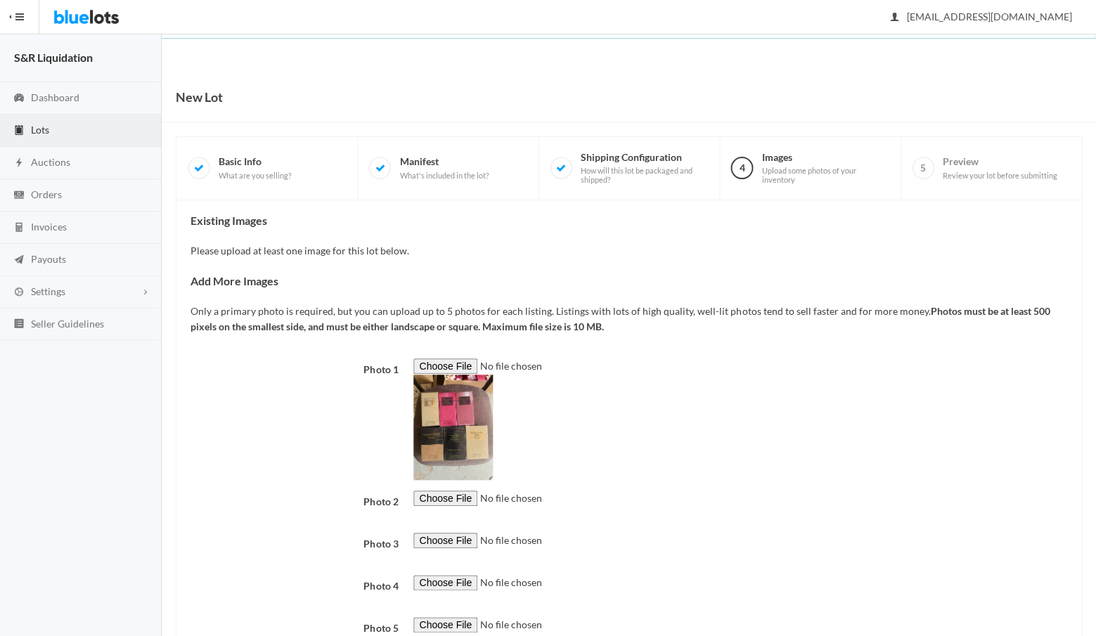
click at [759, 448] on div at bounding box center [740, 420] width 669 height 122
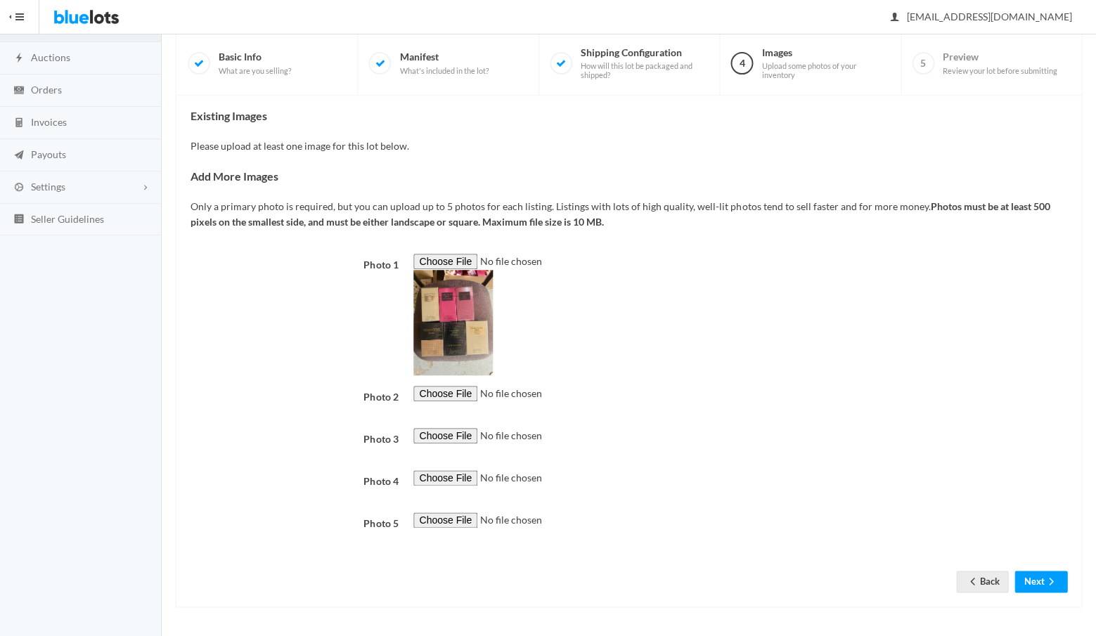
scroll to position [459, 0]
click at [1032, 578] on button "Next" at bounding box center [1041, 582] width 53 height 22
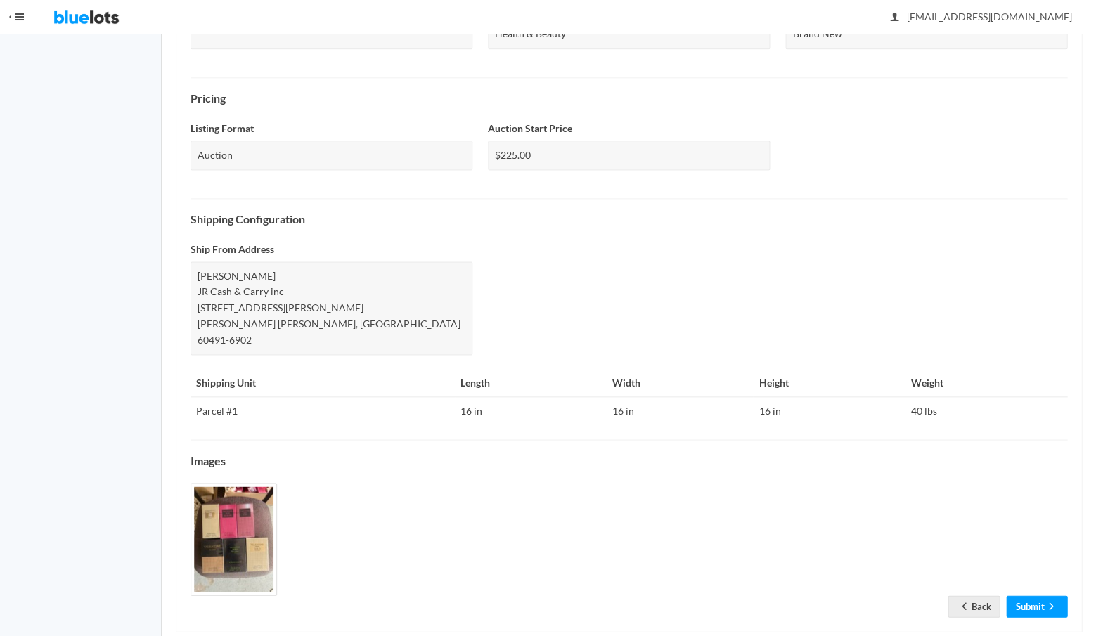
scroll to position [402, 0]
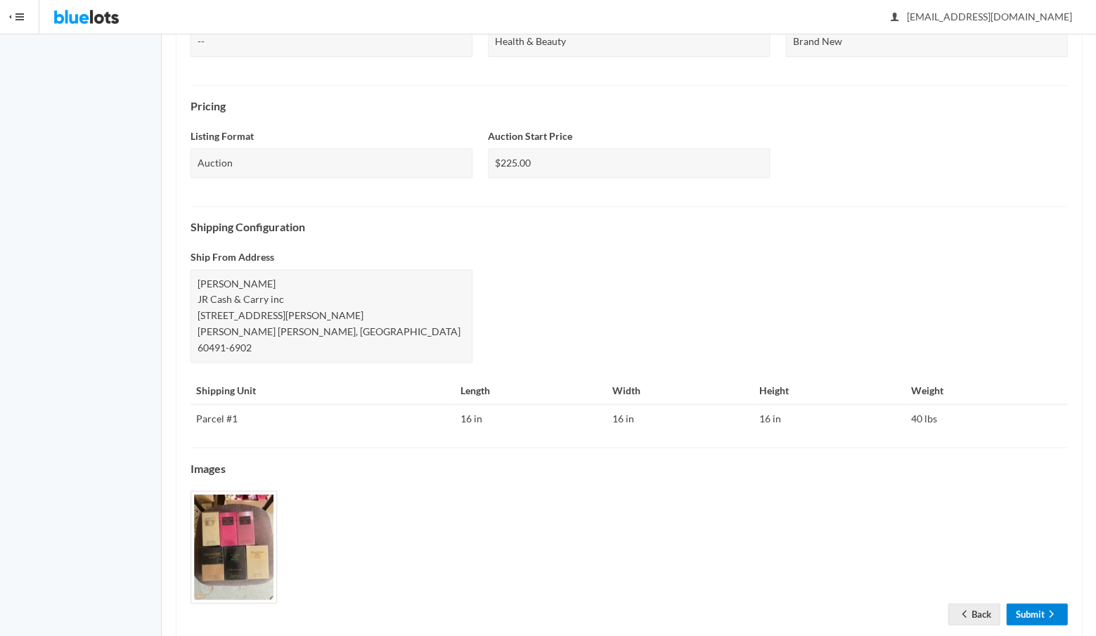
click at [1023, 603] on link "Submit" at bounding box center [1036, 614] width 61 height 22
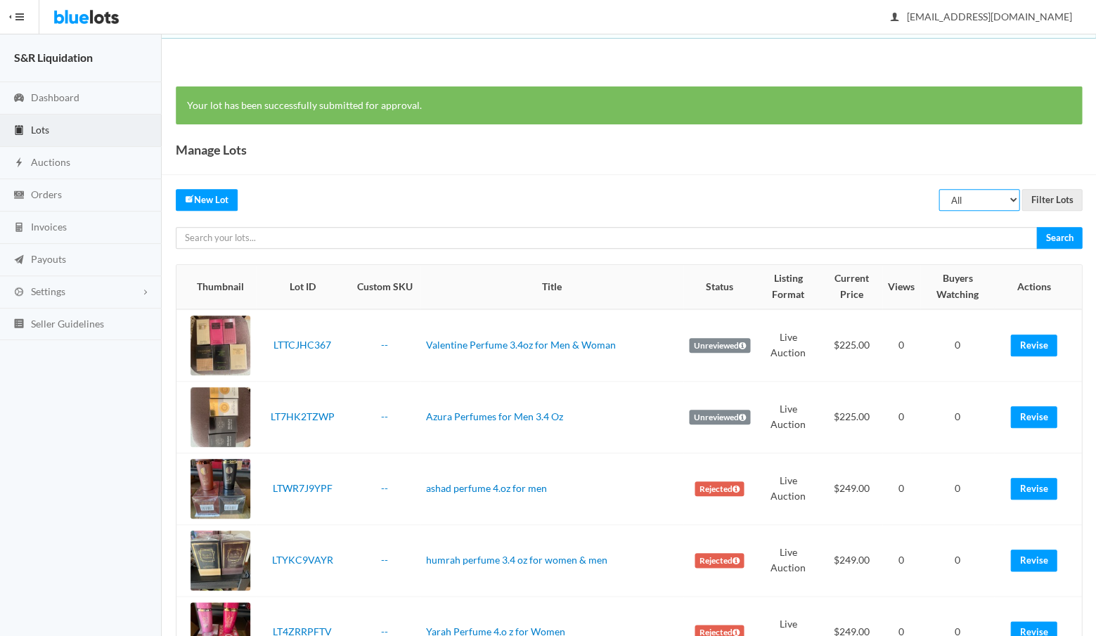
select select "listed"
click at [1052, 202] on input "Filter Lots" at bounding box center [1052, 200] width 60 height 22
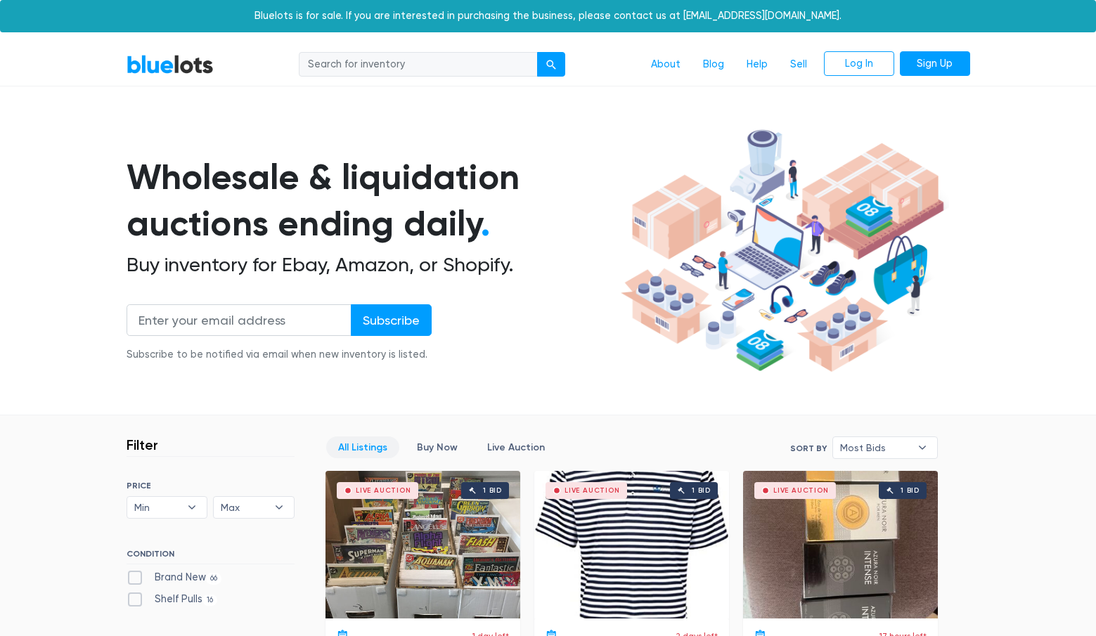
scroll to position [877, 0]
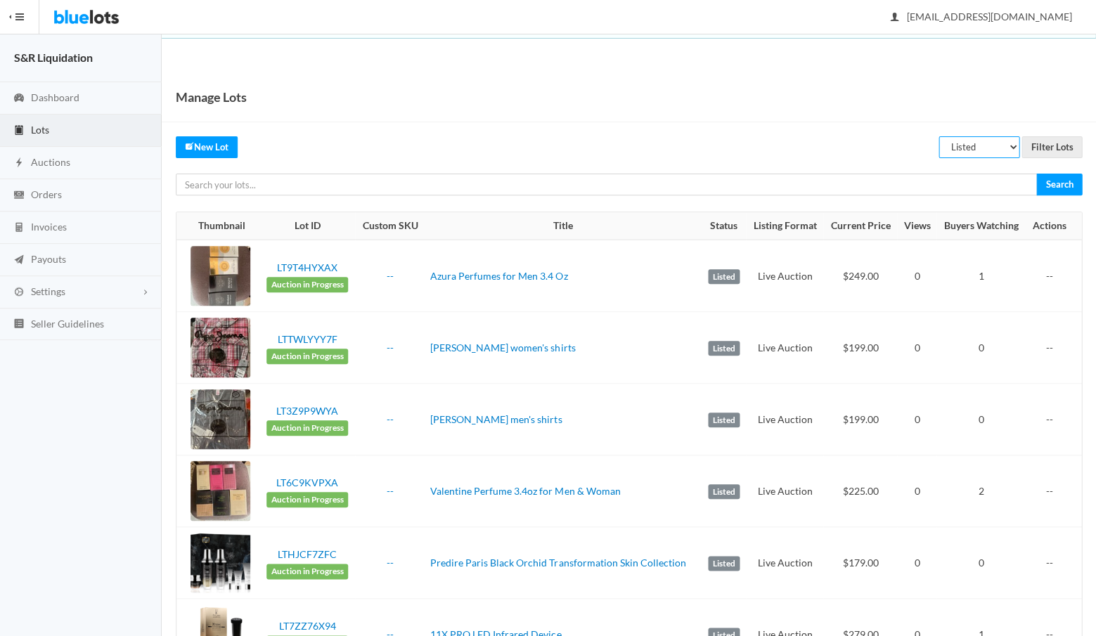
select select "scheduled"
click at [1048, 144] on input "Filter Lots" at bounding box center [1052, 147] width 60 height 22
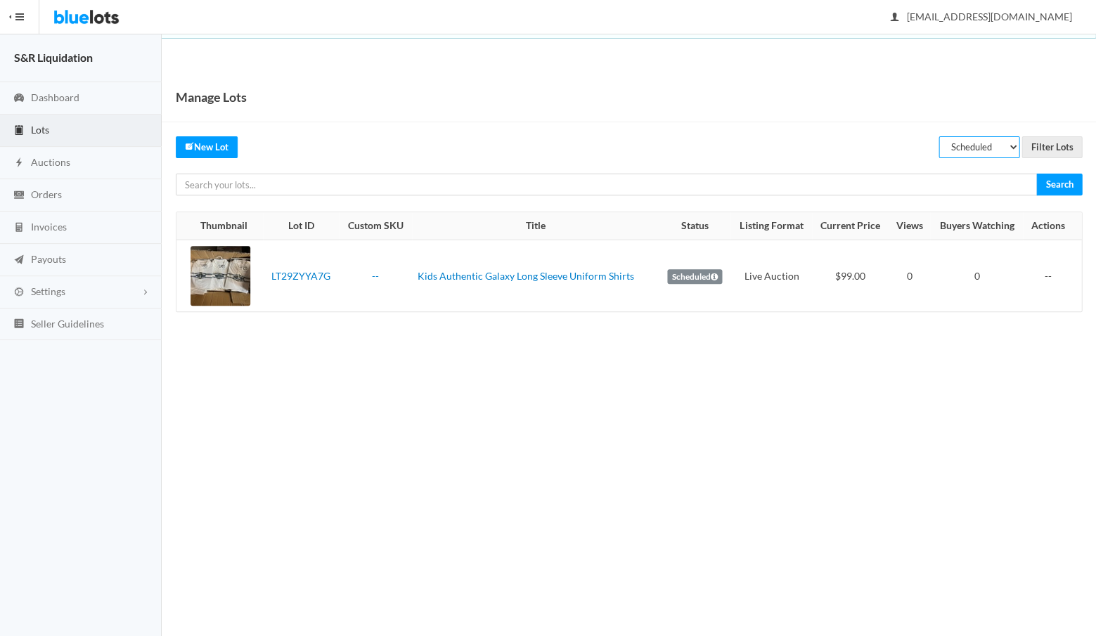
select select "unreviewed"
click at [1046, 146] on input "Filter Lots" at bounding box center [1052, 147] width 60 height 22
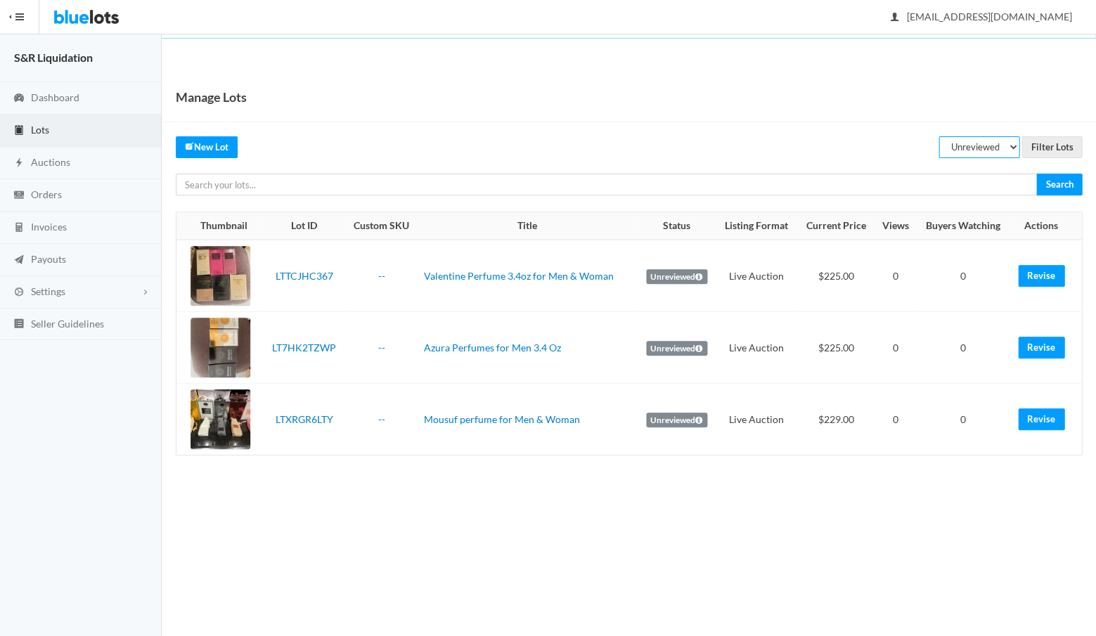
select select "listed"
click at [1048, 146] on input "Filter Lots" at bounding box center [1052, 147] width 60 height 22
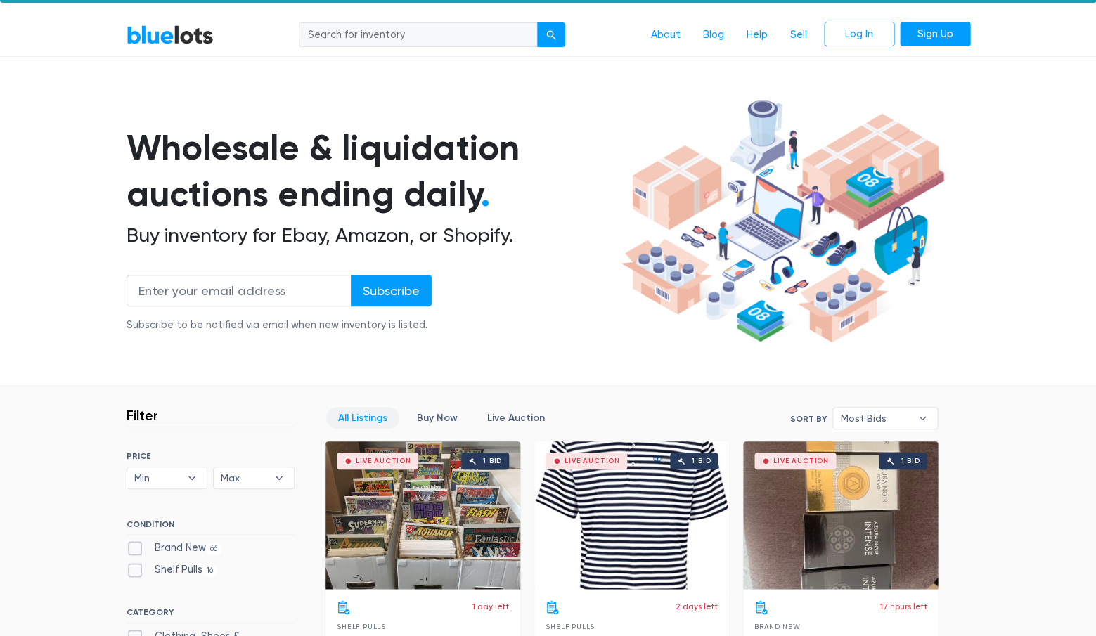
scroll to position [16, 0]
